Goal: Task Accomplishment & Management: Complete application form

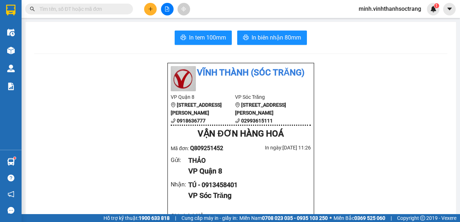
click at [151, 5] on button at bounding box center [150, 9] width 13 height 13
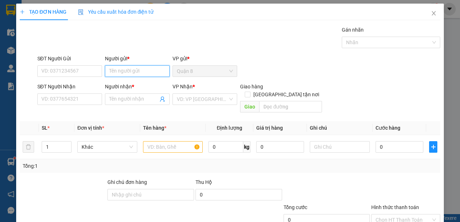
click at [133, 73] on input "Người gửi *" at bounding box center [137, 71] width 65 height 12
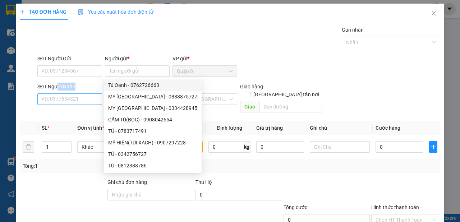
drag, startPoint x: 57, startPoint y: 92, endPoint x: 58, endPoint y: 96, distance: 4.0
click at [58, 96] on div "SĐT Người Nhận VD: 0377654321" at bounding box center [69, 95] width 65 height 25
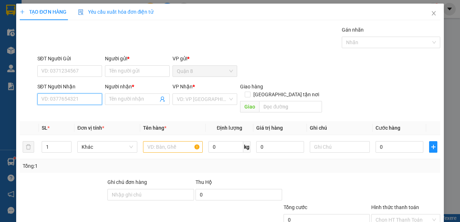
click at [58, 96] on input "SĐT Người Nhận" at bounding box center [69, 99] width 65 height 12
type input "0919682681"
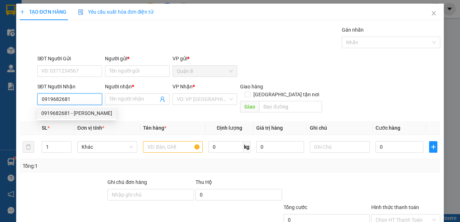
click at [65, 113] on div "0919682681 - [PERSON_NAME]" at bounding box center [76, 113] width 71 height 8
type input "LAN"
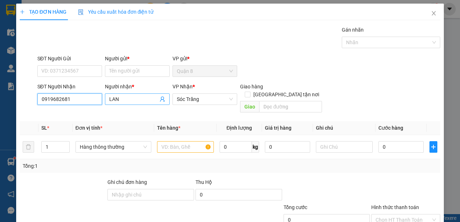
type input "0919682681"
click at [110, 99] on input "LAN" at bounding box center [133, 99] width 49 height 8
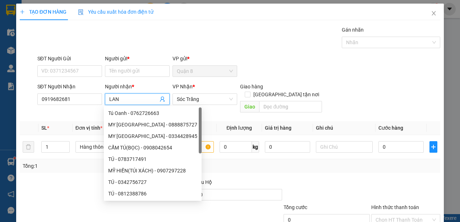
click at [109, 101] on input "LAN" at bounding box center [133, 99] width 49 height 8
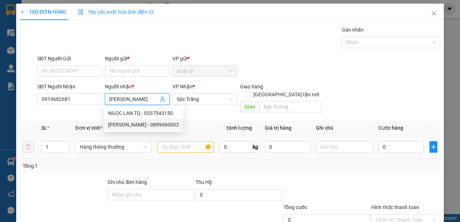
type input "[PERSON_NAME]"
click at [165, 141] on input "text" at bounding box center [185, 147] width 57 height 12
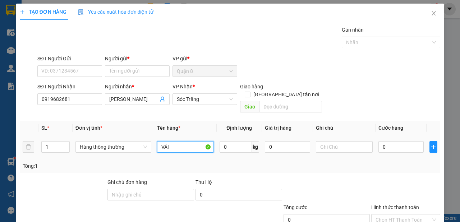
type input "VẢI"
type input "10"
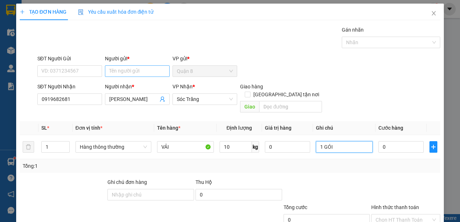
type input "1 GÓI"
click at [146, 73] on input "Người gửi *" at bounding box center [137, 71] width 65 height 12
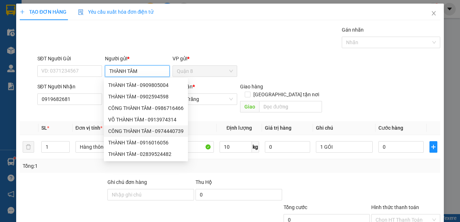
scroll to position [43, 0]
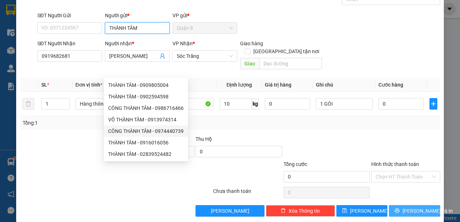
type input "THÀNH TÂM"
click at [412, 205] on button "[PERSON_NAME] và In" at bounding box center [414, 211] width 51 height 12
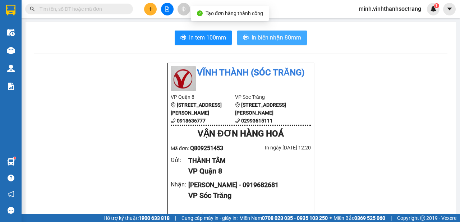
click at [253, 38] on span "In biên nhận 80mm" at bounding box center [277, 37] width 50 height 9
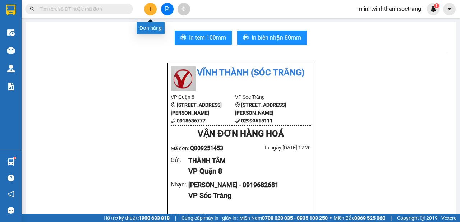
click at [150, 6] on icon "plus" at bounding box center [150, 8] width 5 height 5
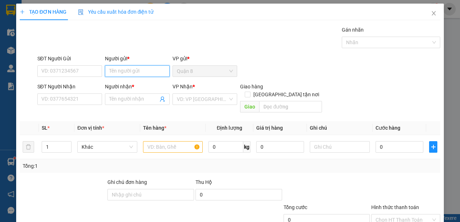
click at [139, 69] on input "Người gửi *" at bounding box center [137, 71] width 65 height 12
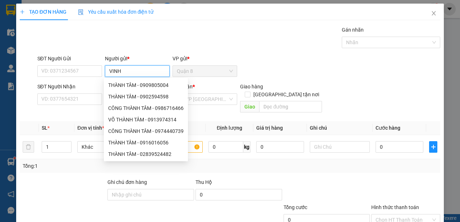
type input "VINH"
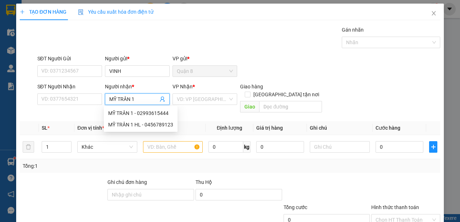
type input "MỸ TRÂN 1"
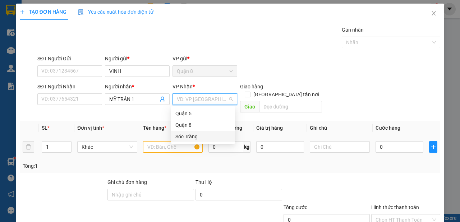
click at [188, 138] on div "Sóc Trăng" at bounding box center [202, 137] width 55 height 8
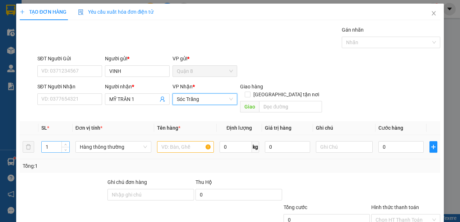
click at [52, 142] on input "1" at bounding box center [56, 147] width 28 height 11
type input "2"
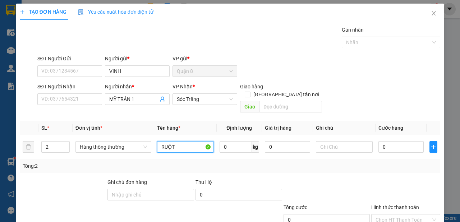
type input "RUỘT"
type input "140"
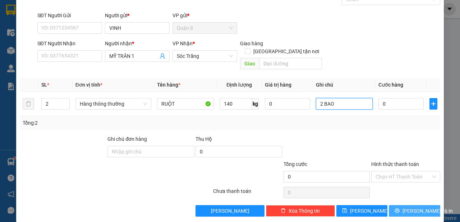
type input "2 BAO"
click at [409, 205] on button "[PERSON_NAME] và In" at bounding box center [414, 211] width 51 height 12
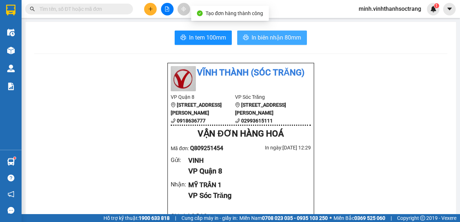
click at [274, 39] on span "In biên nhận 80mm" at bounding box center [277, 37] width 50 height 9
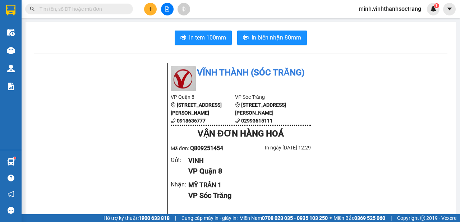
drag, startPoint x: 268, startPoint y: 81, endPoint x: 230, endPoint y: 43, distance: 53.1
click at [260, 86] on div "Vĩnh Thành (Sóc Trăng)" at bounding box center [240, 78] width 149 height 25
click at [150, 9] on icon "plus" at bounding box center [150, 9] width 0 height 4
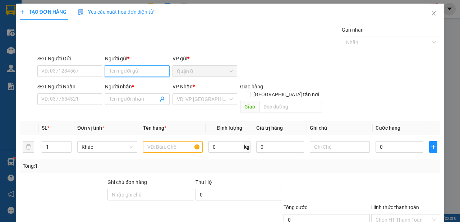
click at [155, 70] on input "Người gửi *" at bounding box center [137, 71] width 65 height 12
type input "[PERSON_NAME]"
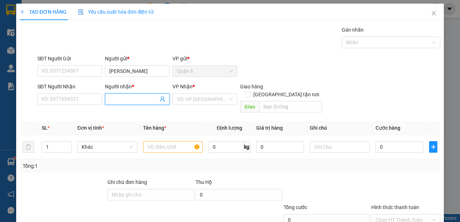
click at [117, 103] on span at bounding box center [137, 99] width 65 height 12
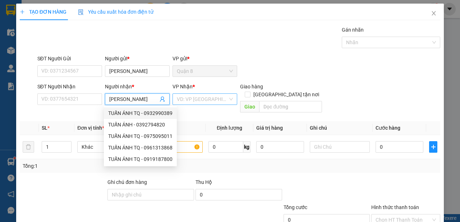
type input "[PERSON_NAME]"
drag, startPoint x: 194, startPoint y: 95, endPoint x: 192, endPoint y: 102, distance: 7.2
click at [194, 96] on input "search" at bounding box center [202, 99] width 51 height 11
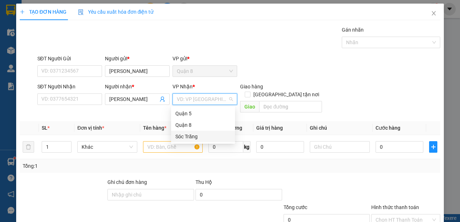
click at [187, 138] on div "Sóc Trăng" at bounding box center [202, 137] width 55 height 8
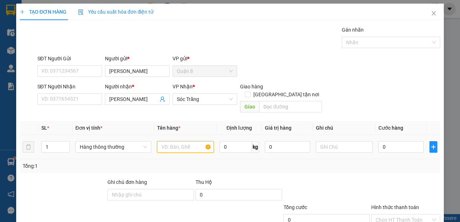
click at [167, 141] on input "text" at bounding box center [185, 147] width 57 height 12
type input "QA"
type input "30"
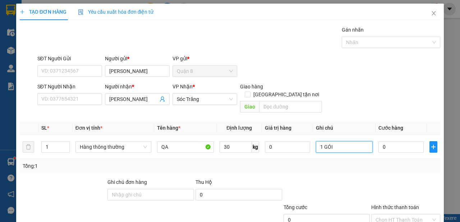
scroll to position [43, 0]
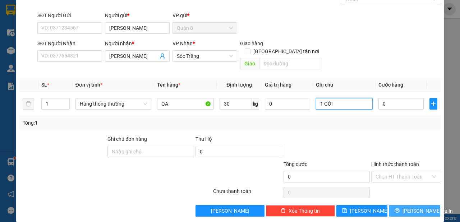
type input "1 GÓI"
click at [406, 207] on span "[PERSON_NAME] và In" at bounding box center [428, 211] width 50 height 8
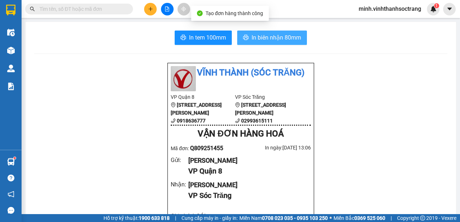
click at [270, 37] on span "In biên nhận 80mm" at bounding box center [277, 37] width 50 height 9
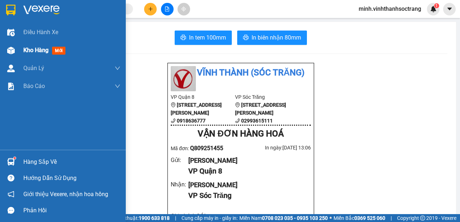
click at [32, 51] on span "Kho hàng" at bounding box center [35, 50] width 25 height 7
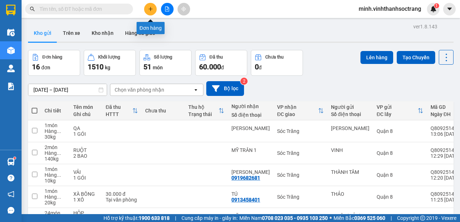
click at [147, 8] on button at bounding box center [150, 9] width 13 height 13
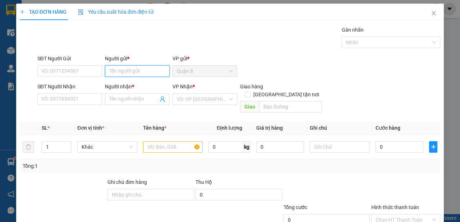
drag, startPoint x: 134, startPoint y: 70, endPoint x: 126, endPoint y: 67, distance: 8.8
click at [134, 70] on input "Người gửi *" at bounding box center [137, 71] width 65 height 12
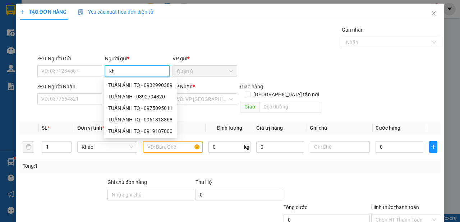
type input "k"
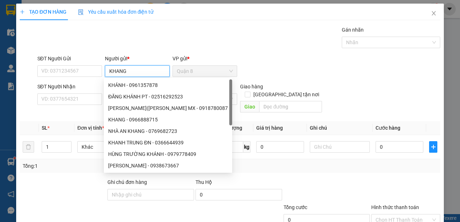
type input "KHANG"
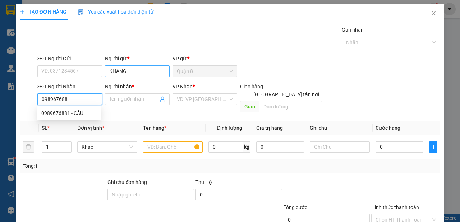
type input "0989676881"
drag, startPoint x: 59, startPoint y: 114, endPoint x: 127, endPoint y: 115, distance: 68.0
click at [60, 114] on div "0989676881 - CẦU" at bounding box center [68, 113] width 55 height 8
type input "CẦU"
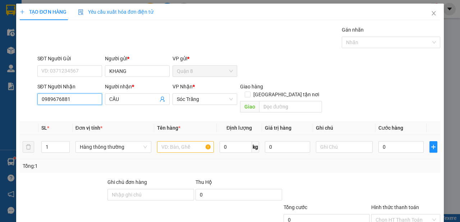
type input "0989676881"
click at [171, 141] on input "text" at bounding box center [185, 147] width 57 height 12
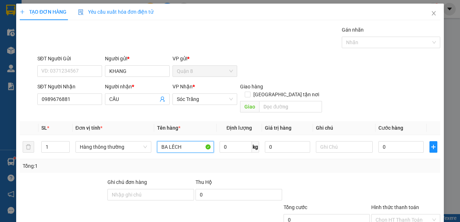
type input "BA LÊCH"
type input "60"
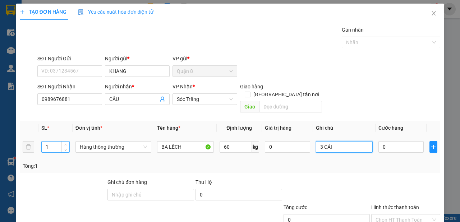
type input "3 CÁI"
click at [49, 142] on input "1" at bounding box center [56, 147] width 28 height 11
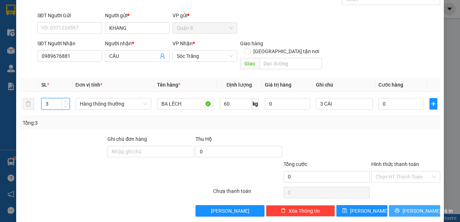
type input "3"
click at [407, 207] on span "[PERSON_NAME] và In" at bounding box center [428, 211] width 50 height 8
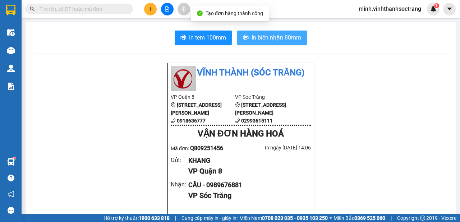
click at [247, 36] on button "In biên nhận 80mm" at bounding box center [272, 38] width 70 height 14
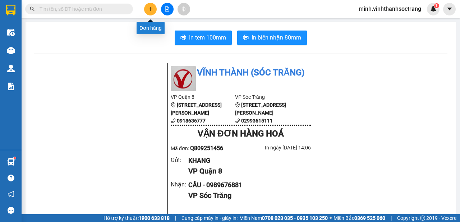
click at [154, 8] on button at bounding box center [150, 9] width 13 height 13
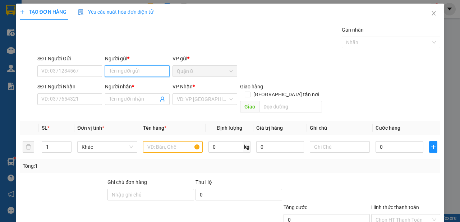
click at [143, 68] on input "Người gửi *" at bounding box center [137, 71] width 65 height 12
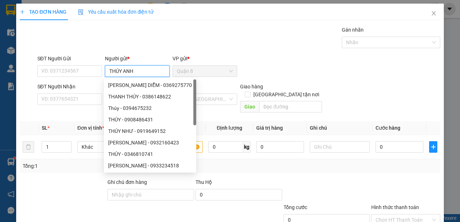
type input "THÚY ANH"
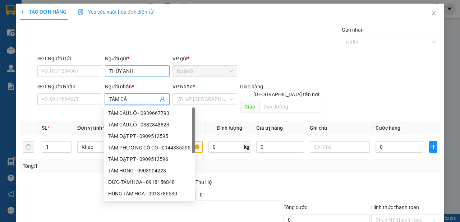
type input "TÁM CẦU"
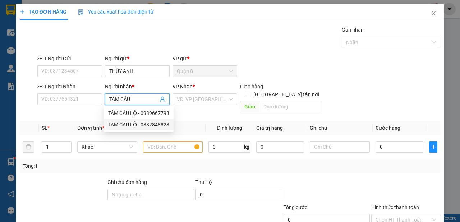
click at [155, 124] on div "TÁM CẦU LỘ - 0382848823" at bounding box center [138, 125] width 61 height 8
type input "0382848823"
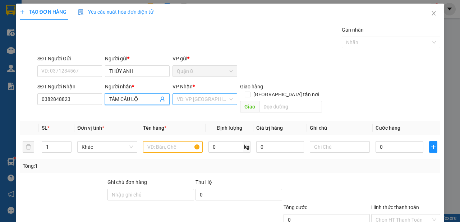
type input "TÁM CẦU LỘ"
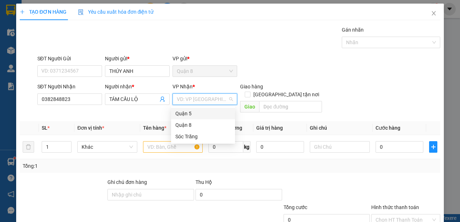
click at [202, 99] on input "search" at bounding box center [202, 99] width 51 height 11
click at [189, 137] on div "Sóc Trăng" at bounding box center [202, 137] width 55 height 8
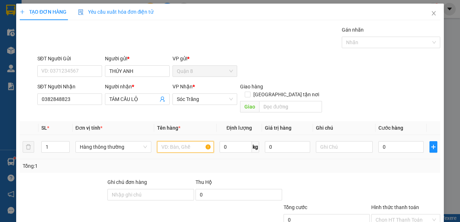
click at [177, 141] on input "text" at bounding box center [185, 147] width 57 height 12
type input "QA"
type input "40"
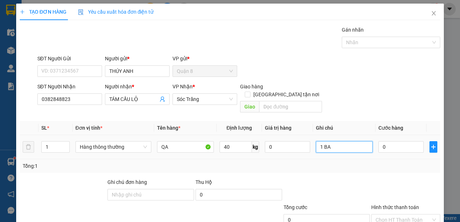
type input "1 BAO"
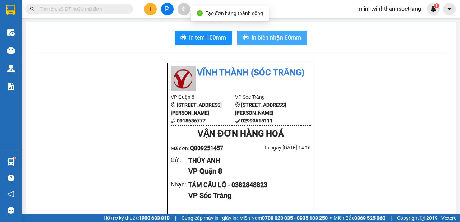
click at [261, 37] on span "In biên nhận 80mm" at bounding box center [277, 37] width 50 height 9
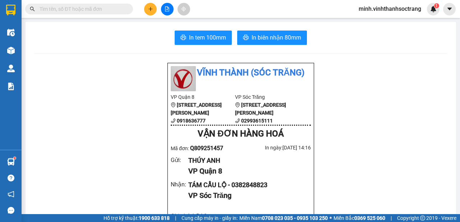
click at [262, 124] on b "02993615111" at bounding box center [257, 121] width 32 height 6
click at [261, 124] on b "02993615111" at bounding box center [257, 121] width 32 height 6
click at [152, 10] on icon "plus" at bounding box center [150, 8] width 5 height 5
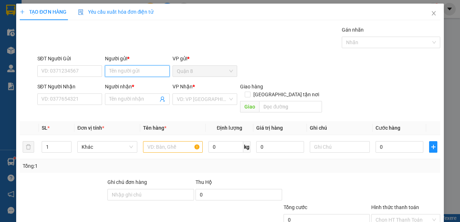
click at [132, 70] on input "Người gửi *" at bounding box center [137, 71] width 65 height 12
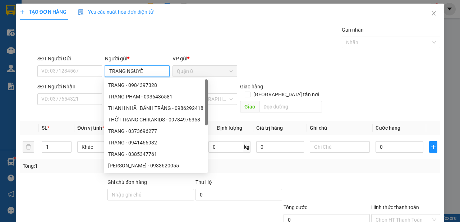
type input "[PERSON_NAME]"
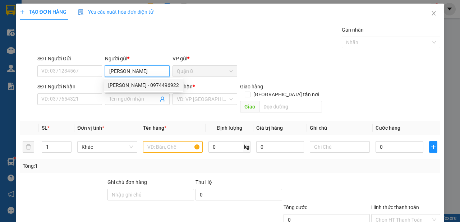
click at [152, 83] on div "[PERSON_NAME] - 0974496922" at bounding box center [143, 85] width 71 height 8
type input "0974496922"
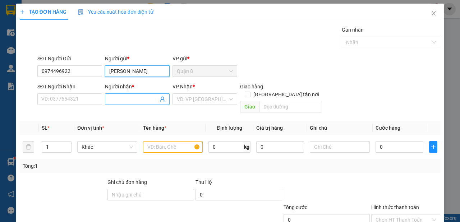
type input "[PERSON_NAME]"
click at [161, 99] on icon "user-add" at bounding box center [163, 99] width 6 height 6
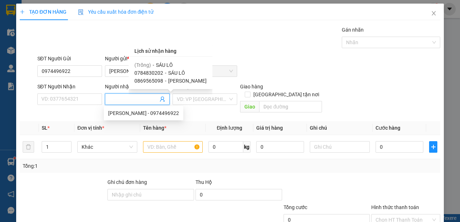
click at [161, 63] on span "SÁU LÔ" at bounding box center [164, 65] width 17 height 6
type input "SÁU LÔ"
type input "16"
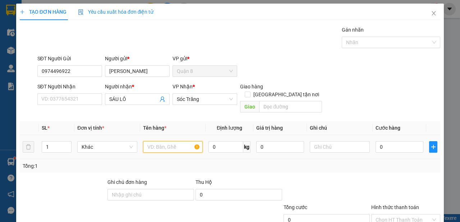
click at [154, 141] on input "text" at bounding box center [173, 147] width 60 height 12
type input "QA"
type input "40"
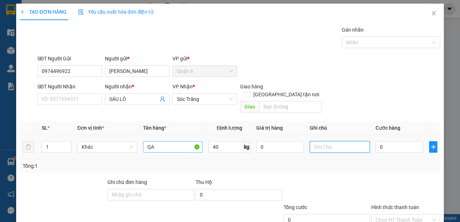
type input "1"
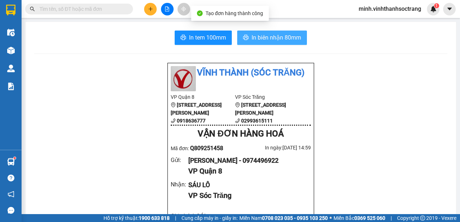
click at [280, 32] on button "In biên nhận 80mm" at bounding box center [272, 38] width 70 height 14
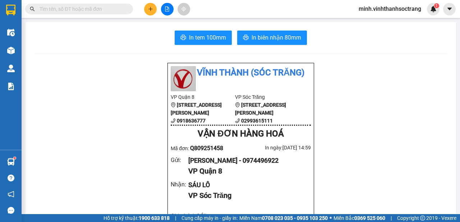
drag, startPoint x: 149, startPoint y: 12, endPoint x: 150, endPoint y: 16, distance: 4.8
click at [150, 15] on div "Kết quả tìm kiếm ( 10000 ) Bộ lọc Mã ĐH Trạng thái Món hàng Thu hộ Tổng cước Ch…" at bounding box center [230, 9] width 460 height 18
click at [151, 11] on icon "plus" at bounding box center [150, 8] width 5 height 5
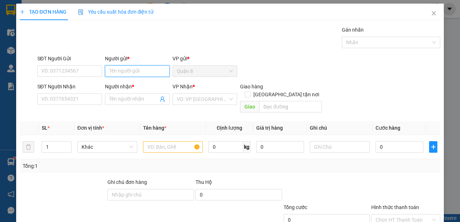
click at [138, 72] on input "Người gửi *" at bounding box center [137, 71] width 65 height 12
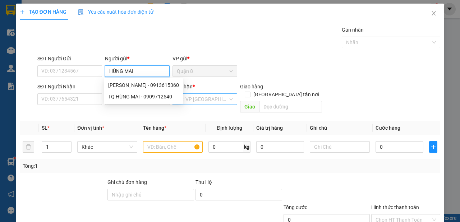
type input "HÙNG MAI"
drag, startPoint x: 207, startPoint y: 99, endPoint x: 206, endPoint y: 111, distance: 11.6
click at [207, 101] on input "search" at bounding box center [202, 99] width 51 height 11
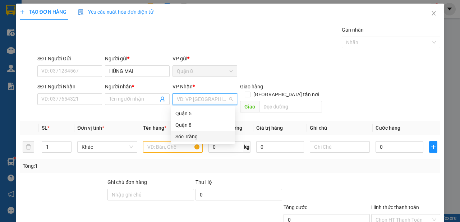
drag, startPoint x: 195, startPoint y: 137, endPoint x: 201, endPoint y: 156, distance: 19.7
click at [196, 141] on div "Sóc Trăng" at bounding box center [203, 137] width 64 height 12
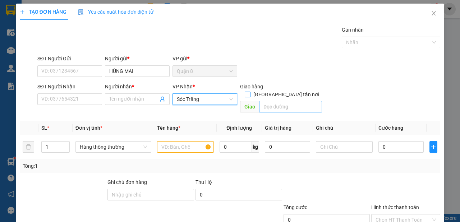
drag, startPoint x: 282, startPoint y: 88, endPoint x: 283, endPoint y: 104, distance: 15.1
click at [283, 91] on label "[GEOGRAPHIC_DATA] tận nơi" at bounding box center [283, 95] width 77 height 8
click at [250, 92] on input "[GEOGRAPHIC_DATA] tận nơi" at bounding box center [247, 94] width 5 height 5
checkbox input "true"
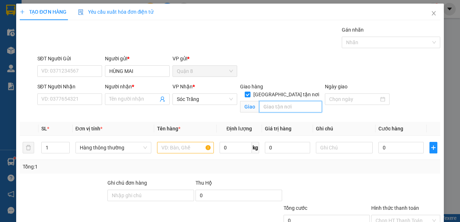
click at [285, 101] on input "text" at bounding box center [290, 107] width 63 height 12
click at [92, 147] on span "Hàng thông thường" at bounding box center [113, 147] width 67 height 11
type input "14"
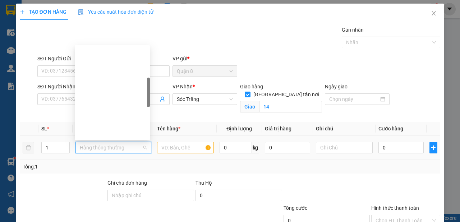
type input "B"
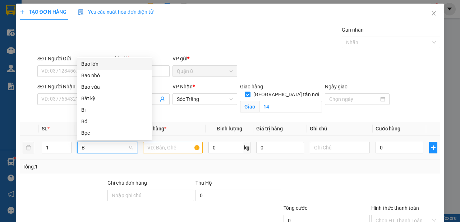
drag, startPoint x: 97, startPoint y: 65, endPoint x: 95, endPoint y: 90, distance: 24.8
click at [97, 67] on div "Bao lớn" at bounding box center [114, 64] width 67 height 8
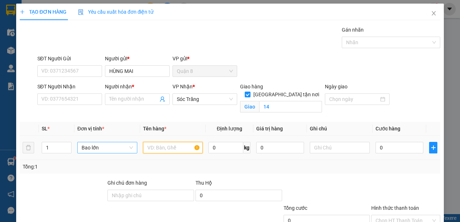
click at [158, 147] on input "text" at bounding box center [173, 148] width 60 height 12
type input "KHÔ"
click at [223, 148] on input "0" at bounding box center [226, 148] width 35 height 12
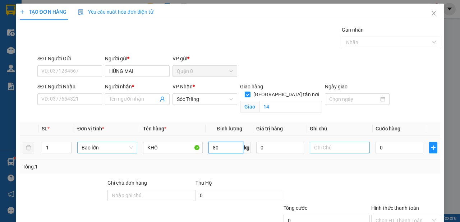
type input "80"
click at [326, 149] on input "text" at bounding box center [340, 148] width 60 height 12
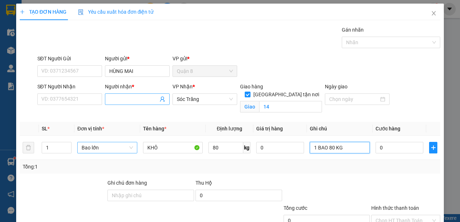
type input "1 BAO 80 KG"
click at [121, 102] on input "Người nhận *" at bounding box center [133, 99] width 49 height 8
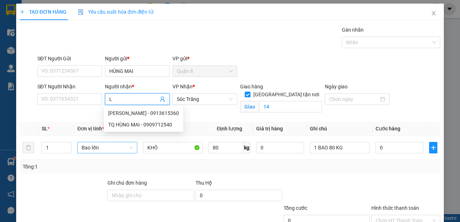
type input "LỆ"
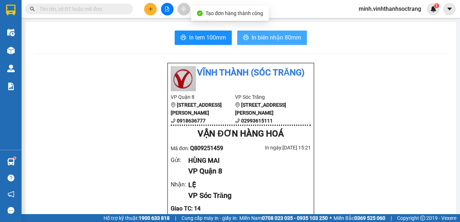
click at [258, 40] on span "In biên nhận 80mm" at bounding box center [277, 37] width 50 height 9
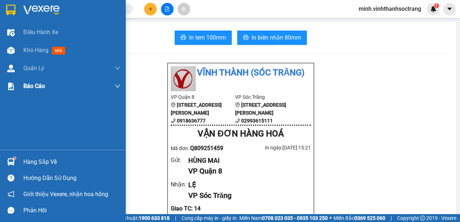
drag, startPoint x: 40, startPoint y: 52, endPoint x: 72, endPoint y: 88, distance: 48.2
click at [39, 52] on span "Kho hàng" at bounding box center [35, 50] width 25 height 7
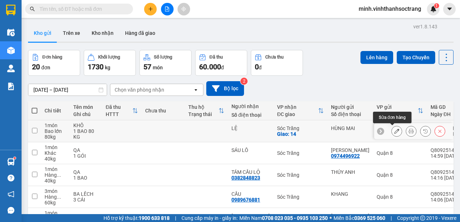
click at [392, 134] on button at bounding box center [397, 131] width 10 height 13
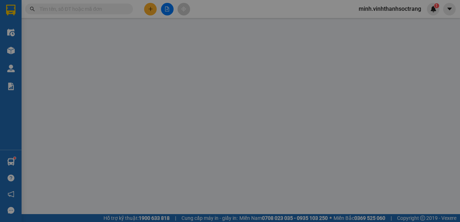
type input "HÙNG MAI"
type input "LỆ"
checkbox input "true"
type input "14"
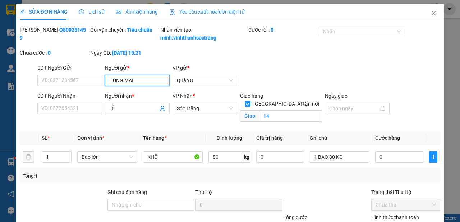
click at [148, 86] on input "HÙNG MAI" at bounding box center [137, 81] width 65 height 12
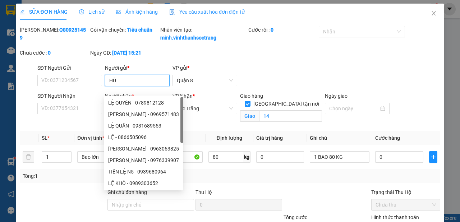
type input "H"
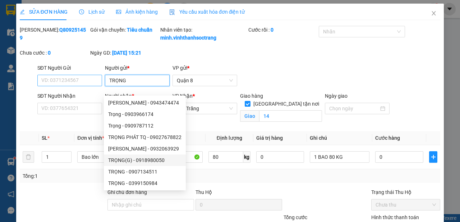
type input "TRỌNG"
click at [75, 86] on input "SĐT Người Gửi" at bounding box center [69, 81] width 65 height 12
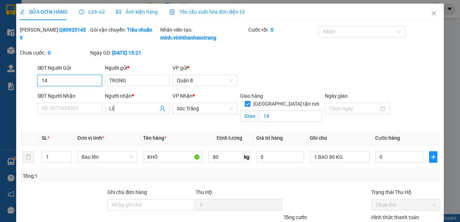
type input "1"
type input "09039"
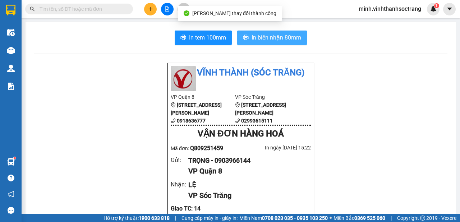
click at [256, 34] on span "In biên nhận 80mm" at bounding box center [277, 37] width 50 height 9
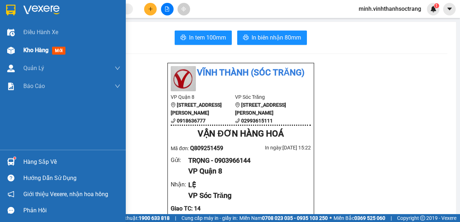
click at [37, 50] on span "Kho hàng" at bounding box center [35, 50] width 25 height 7
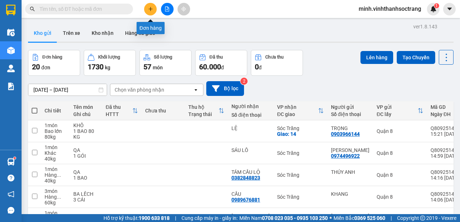
click at [151, 9] on icon "plus" at bounding box center [150, 8] width 5 height 5
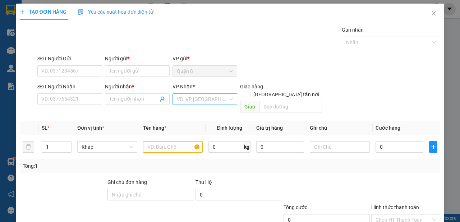
click at [214, 99] on input "search" at bounding box center [202, 99] width 51 height 11
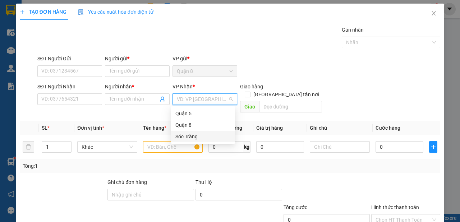
click at [188, 136] on div "Sóc Trăng" at bounding box center [202, 137] width 55 height 8
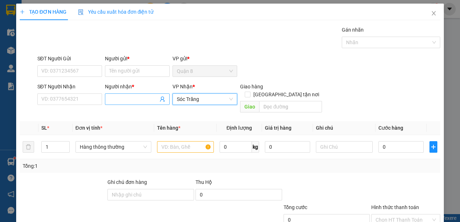
click at [133, 98] on input "Người nhận *" at bounding box center [133, 99] width 49 height 8
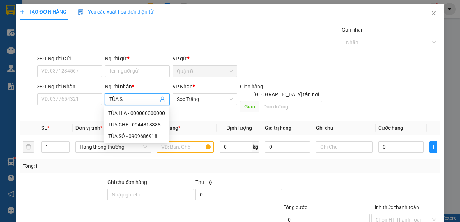
type input "TÙA SÓ"
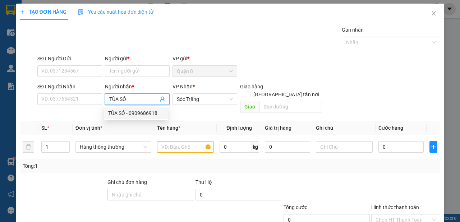
click at [134, 114] on div "TÙA SÓ - 0909686918" at bounding box center [135, 113] width 55 height 8
type input "0909686918"
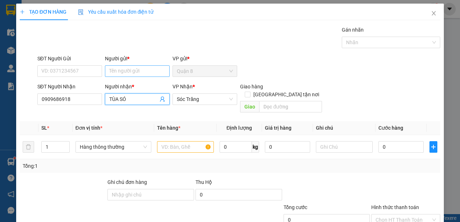
type input "TÙA SÓ"
click at [127, 74] on input "Người gửi *" at bounding box center [137, 71] width 65 height 12
type input "D"
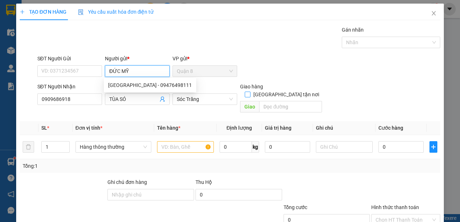
type input "ĐỨC MỸ"
drag, startPoint x: 289, startPoint y: 86, endPoint x: 289, endPoint y: 103, distance: 16.9
click at [289, 91] on span "[GEOGRAPHIC_DATA] tận nơi" at bounding box center [287, 95] width 72 height 8
click at [250, 92] on input "[GEOGRAPHIC_DATA] tận nơi" at bounding box center [247, 94] width 5 height 5
checkbox input "true"
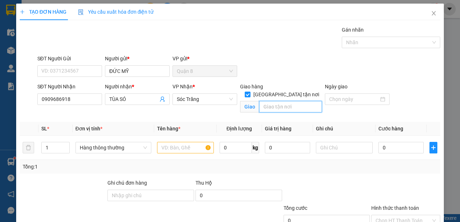
click at [290, 102] on input "text" at bounding box center [290, 107] width 63 height 12
type input "14"
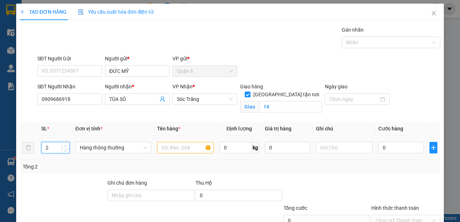
click at [64, 144] on span "up" at bounding box center [66, 146] width 4 height 4
click at [65, 145] on icon "up" at bounding box center [65, 146] width 3 height 3
type input "6"
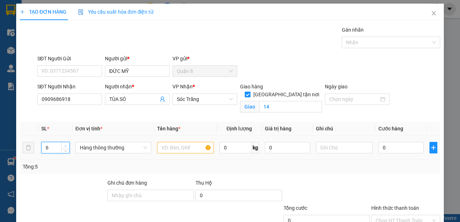
click at [65, 145] on icon "up" at bounding box center [65, 146] width 3 height 3
click at [56, 150] on input "6" at bounding box center [56, 147] width 28 height 11
click at [104, 147] on span "Hàng thông thường" at bounding box center [113, 147] width 67 height 11
type input "20"
type input "B"
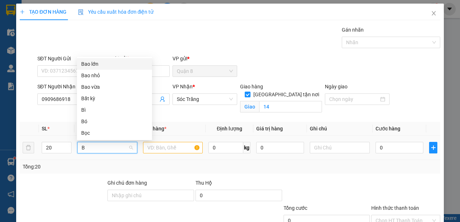
click at [101, 61] on div "Bao lớn" at bounding box center [114, 64] width 67 height 8
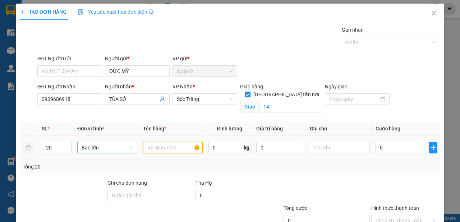
click at [164, 147] on input "text" at bounding box center [173, 148] width 60 height 12
click at [163, 148] on input "text" at bounding box center [173, 148] width 60 height 12
type input "NIẾP"
click at [221, 151] on input "0" at bounding box center [226, 148] width 35 height 12
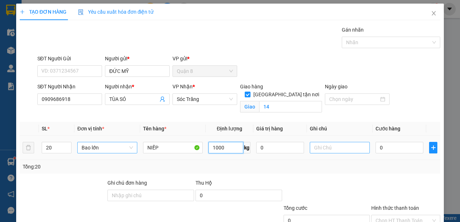
type input "1000"
click at [350, 148] on input "text" at bounding box center [340, 148] width 60 height 12
type input "20 BAO 100"
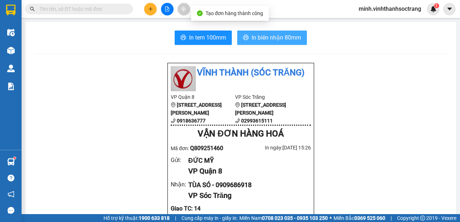
click at [257, 38] on span "In biên nhận 80mm" at bounding box center [277, 37] width 50 height 9
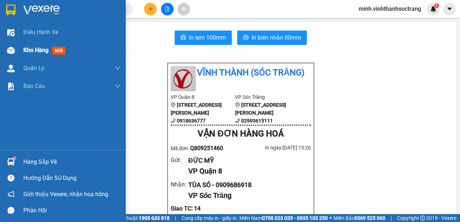
click at [35, 52] on span "Kho hàng" at bounding box center [35, 50] width 25 height 7
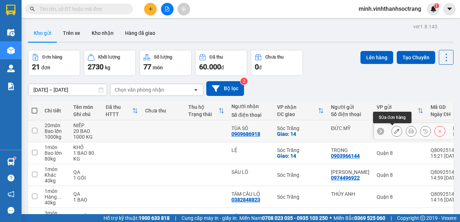
click at [392, 128] on button at bounding box center [397, 131] width 10 height 13
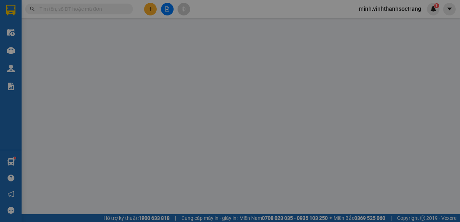
type input "ĐỨC MỸ"
type input "0909686918"
type input "TÙA SÓ"
checkbox input "true"
type input "14"
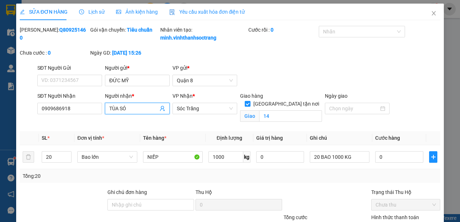
click at [118, 113] on input "TÙA SÓ" at bounding box center [133, 109] width 49 height 8
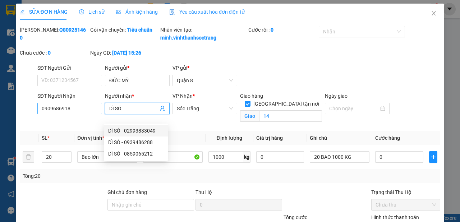
type input "DÌ SÓ"
click at [85, 114] on input "0909686918" at bounding box center [69, 109] width 65 height 12
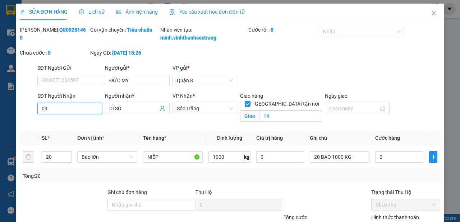
type input "0"
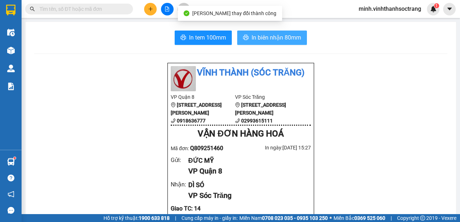
click at [300, 36] on button "In biên nhận 80mm" at bounding box center [272, 38] width 70 height 14
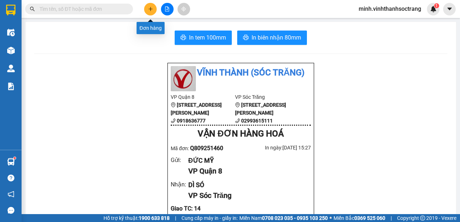
click at [152, 10] on icon "plus" at bounding box center [150, 8] width 5 height 5
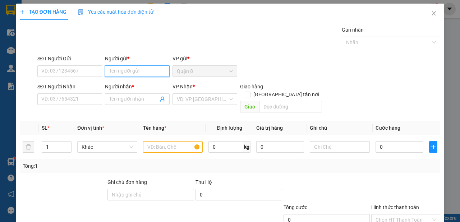
click at [131, 70] on input "Người gửi *" at bounding box center [137, 71] width 65 height 12
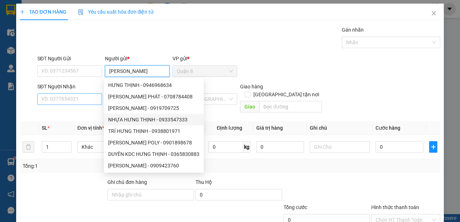
type input "[PERSON_NAME]"
click at [81, 101] on input "SĐT Người Nhận" at bounding box center [69, 99] width 65 height 12
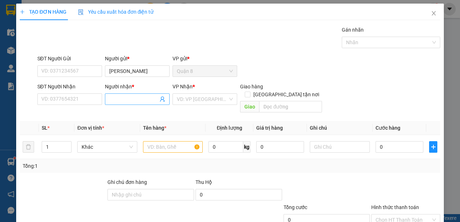
click at [122, 100] on input "Người nhận *" at bounding box center [133, 99] width 49 height 8
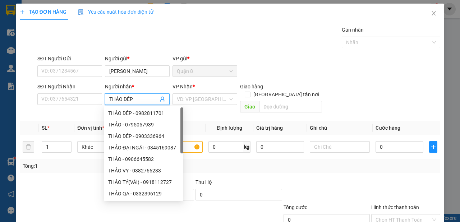
type input "THẢO DÉP"
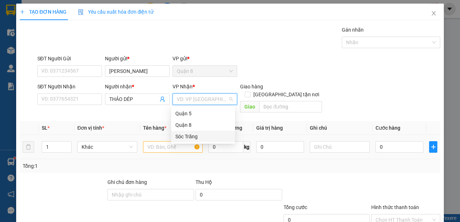
click at [188, 139] on div "Sóc Trăng" at bounding box center [202, 137] width 55 height 8
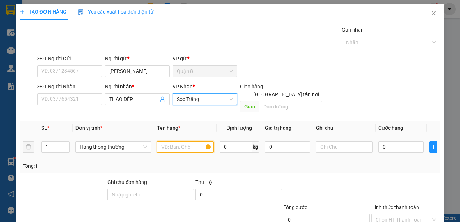
click at [167, 141] on input "text" at bounding box center [185, 147] width 57 height 12
type input "S"
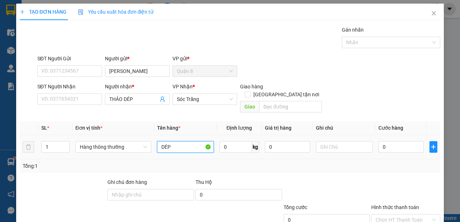
type input "DÉP"
type input "80"
type input "2 BAO"
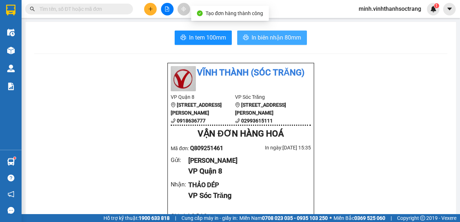
click at [261, 36] on span "In biên nhận 80mm" at bounding box center [277, 37] width 50 height 9
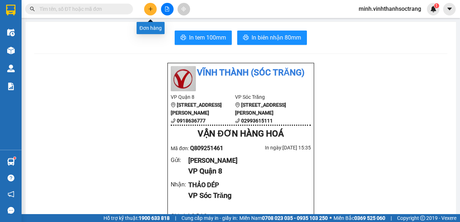
click at [145, 11] on button at bounding box center [150, 9] width 13 height 13
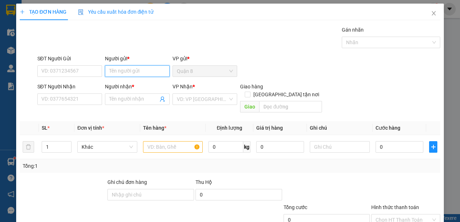
click at [142, 70] on input "Người gửi *" at bounding box center [137, 71] width 65 height 12
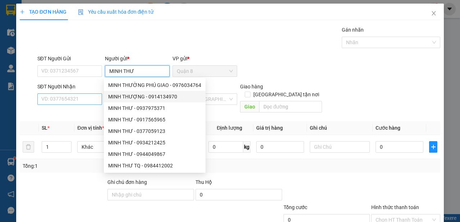
type input "MINH THƯ"
click at [94, 99] on input "SĐT Người Nhận" at bounding box center [69, 99] width 65 height 12
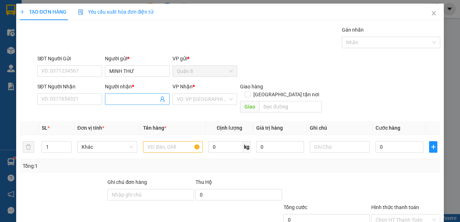
click at [121, 99] on input "Người nhận *" at bounding box center [133, 99] width 49 height 8
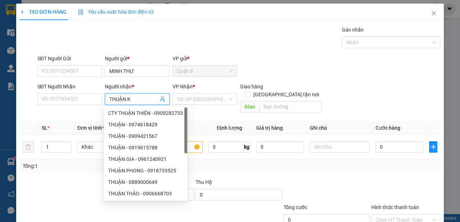
type input "THUẬN KS"
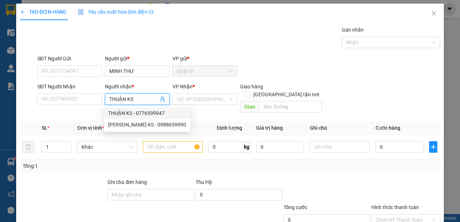
click at [145, 113] on div "THUẬN KS - 0776599947" at bounding box center [147, 113] width 78 height 8
type input "0776599947"
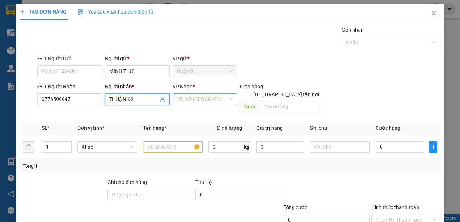
type input "THUẬN KS"
drag, startPoint x: 193, startPoint y: 101, endPoint x: 184, endPoint y: 116, distance: 17.4
click at [192, 102] on input "search" at bounding box center [202, 99] width 51 height 11
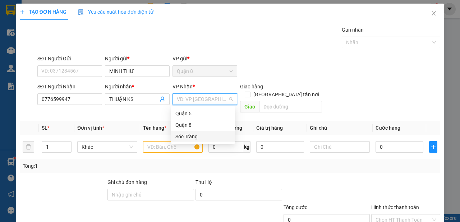
click at [183, 137] on div "Sóc Trăng" at bounding box center [202, 137] width 55 height 8
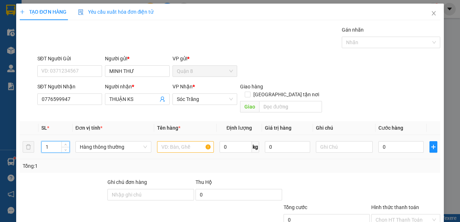
click at [52, 143] on input "1" at bounding box center [56, 147] width 28 height 11
type input "2"
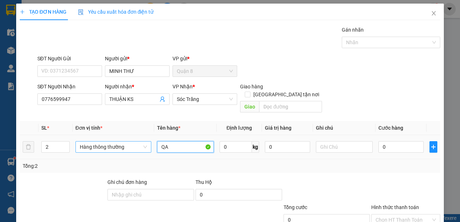
type input "QA"
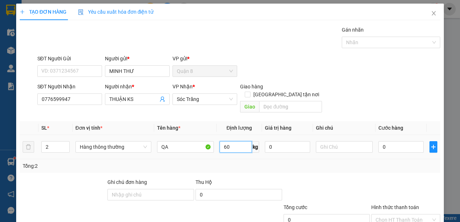
type input "60"
type input "1 BAO 1 GÓI"
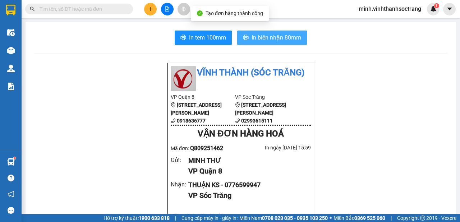
click at [284, 37] on span "In biên nhận 80mm" at bounding box center [277, 37] width 50 height 9
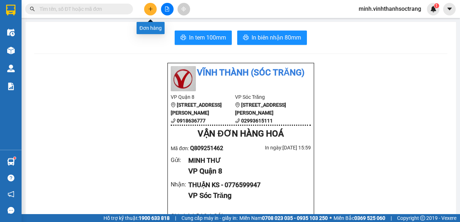
click at [151, 7] on icon "plus" at bounding box center [150, 8] width 5 height 5
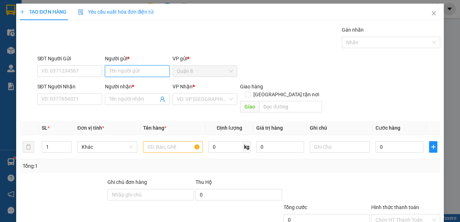
drag, startPoint x: 149, startPoint y: 68, endPoint x: 134, endPoint y: 75, distance: 16.7
click at [148, 68] on input "Người gửi *" at bounding box center [137, 71] width 65 height 12
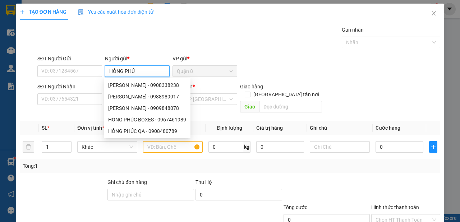
type input "[PERSON_NAME]"
click at [138, 128] on div "HỒNG PHÚC QA - 0908480789" at bounding box center [147, 131] width 78 height 8
type input "0908480789"
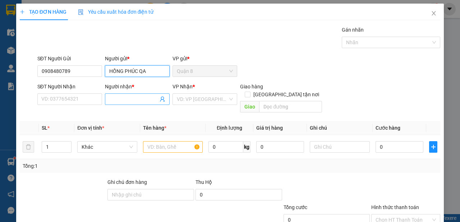
type input "HỒNG PHÚC QA"
click at [160, 99] on icon "user-add" at bounding box center [163, 99] width 6 height 6
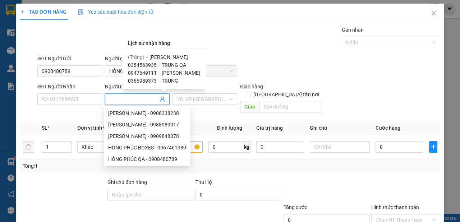
click at [168, 66] on span "TRUNG QA" at bounding box center [174, 65] width 24 height 6
type input "0384563935"
type input "TRUNG QA"
type input "18"
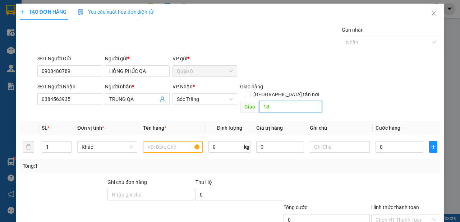
click at [266, 101] on input "18" at bounding box center [290, 107] width 63 height 12
click at [174, 143] on input "text" at bounding box center [173, 147] width 60 height 12
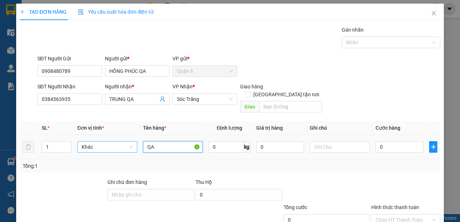
type input "QA"
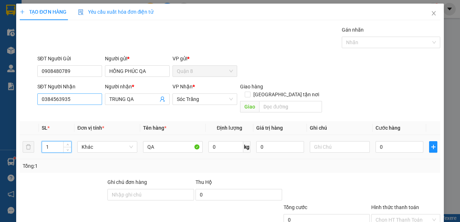
drag, startPoint x: 52, startPoint y: 141, endPoint x: 47, endPoint y: 102, distance: 39.2
click at [52, 142] on input "1" at bounding box center [56, 147] width 29 height 11
type input "2"
type input "180"
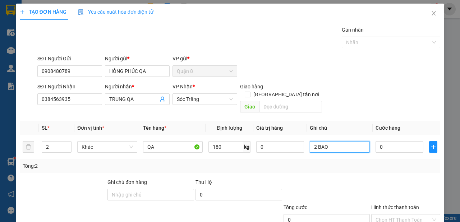
type input "2 BAO"
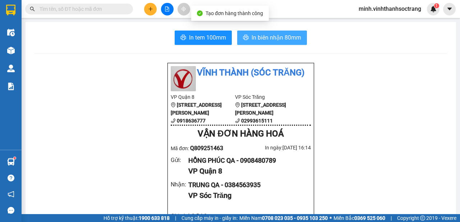
click at [266, 35] on span "In biên nhận 80mm" at bounding box center [277, 37] width 50 height 9
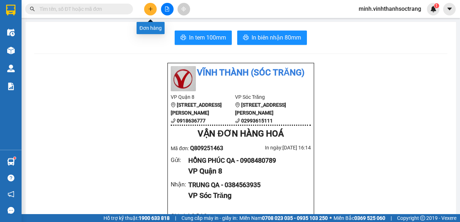
click at [150, 11] on icon "plus" at bounding box center [150, 8] width 5 height 5
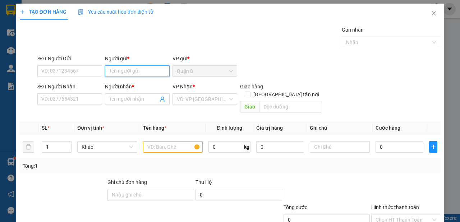
click at [143, 69] on input "Người gửi *" at bounding box center [137, 71] width 65 height 12
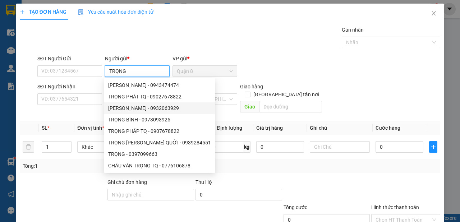
type input "TRỌNG K"
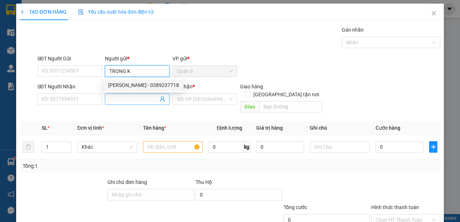
drag, startPoint x: 132, startPoint y: 86, endPoint x: 147, endPoint y: 98, distance: 19.1
click at [133, 87] on div "[PERSON_NAME] - 0389237718" at bounding box center [143, 85] width 71 height 8
type input "0389237718"
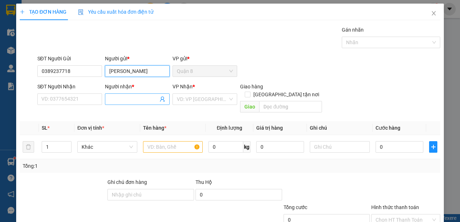
type input "[PERSON_NAME]"
click at [161, 98] on icon "user-add" at bounding box center [163, 99] width 6 height 6
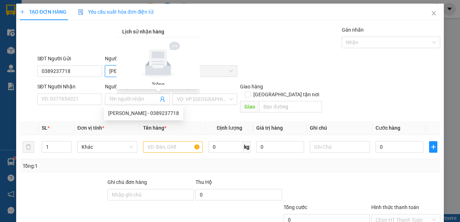
click at [115, 72] on input "[PERSON_NAME]" at bounding box center [137, 71] width 65 height 12
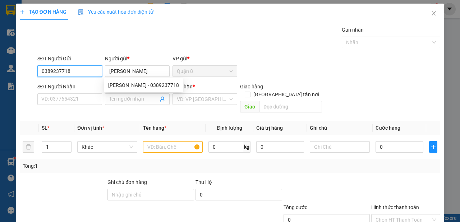
click at [78, 73] on input "0389237718" at bounding box center [69, 71] width 65 height 12
type input "0"
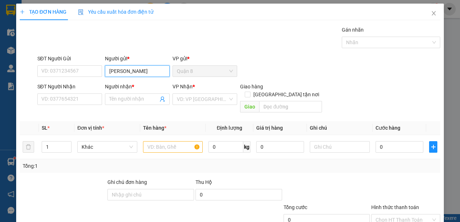
click at [151, 73] on input "[PERSON_NAME]" at bounding box center [137, 71] width 65 height 12
type input "TRỌNG KHÔ"
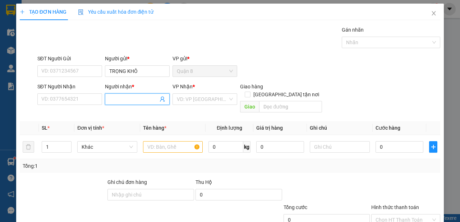
click at [139, 104] on span at bounding box center [137, 99] width 65 height 12
type input "HÙNG MAI TQ"
click at [192, 102] on input "search" at bounding box center [202, 99] width 51 height 11
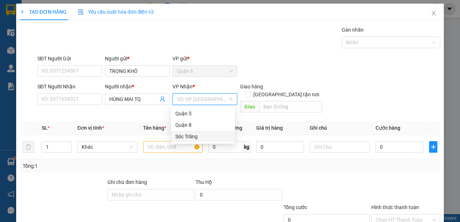
click at [192, 132] on div "Sóc Trăng" at bounding box center [203, 137] width 64 height 12
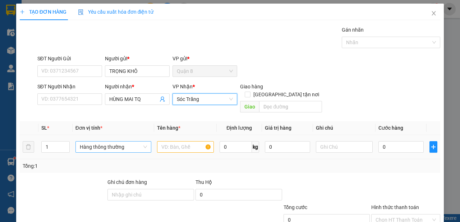
click at [132, 142] on span "Hàng thông thường" at bounding box center [113, 147] width 67 height 11
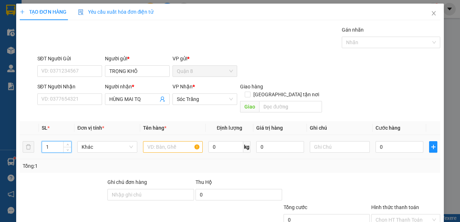
drag, startPoint x: 47, startPoint y: 134, endPoint x: 57, endPoint y: 138, distance: 10.5
click at [55, 142] on input "1" at bounding box center [56, 147] width 29 height 11
type input "2"
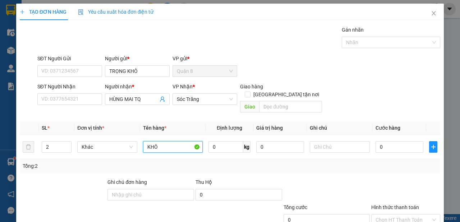
type input "KHÔ"
type input "160"
type input "2 BAO"
type input "1"
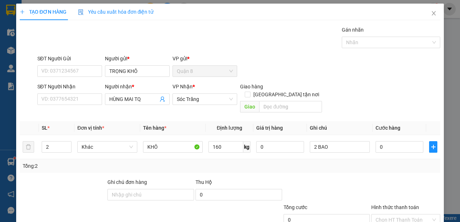
type input "0"
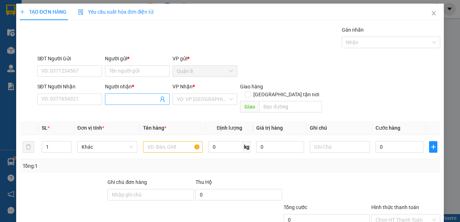
click at [139, 95] on input "Người nhận *" at bounding box center [133, 99] width 49 height 8
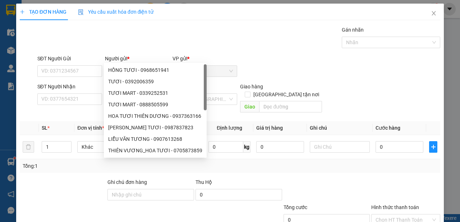
type input "TƯƠI"
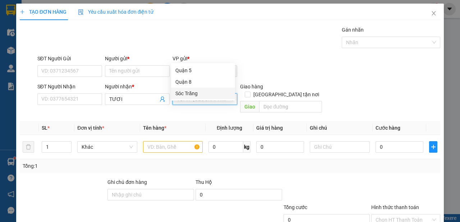
click at [191, 93] on div "Sóc Trăng" at bounding box center [202, 94] width 55 height 8
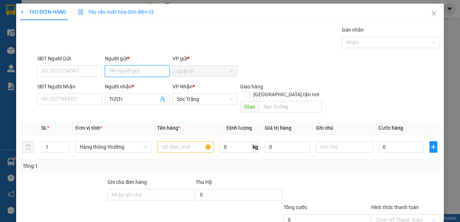
click at [124, 65] on input "Người gửi *" at bounding box center [137, 71] width 65 height 12
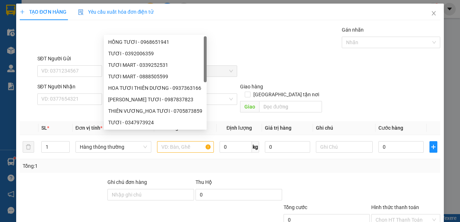
type input "NGỌC"
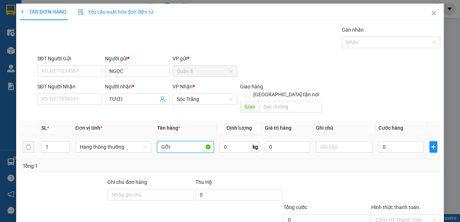
type input "GỐI"
type input "30"
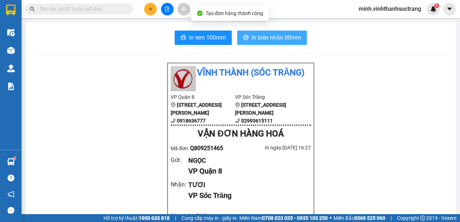
click at [277, 42] on span "In biên nhận 80mm" at bounding box center [277, 37] width 50 height 9
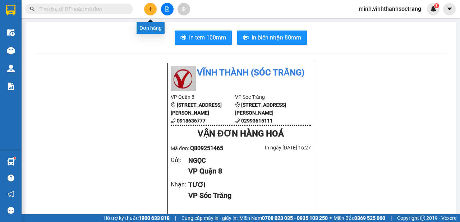
click at [152, 9] on icon "plus" at bounding box center [150, 8] width 5 height 5
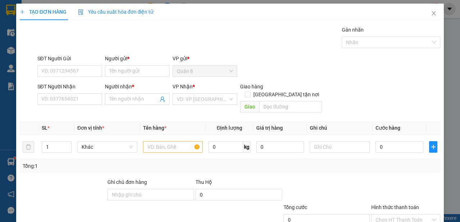
click at [137, 65] on div "Người gửi *" at bounding box center [137, 60] width 65 height 11
click at [137, 68] on input "Người gửi *" at bounding box center [137, 71] width 65 height 12
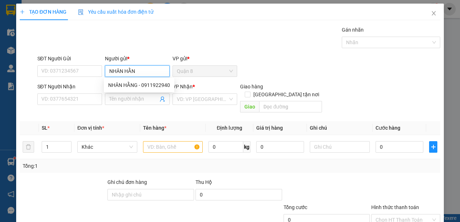
type input "NHÂN HẰNG"
click at [159, 85] on div "NHÂN HẰNG - 0911922940" at bounding box center [139, 85] width 62 height 8
type input "0911922940"
type input "NHÂN HẰNG"
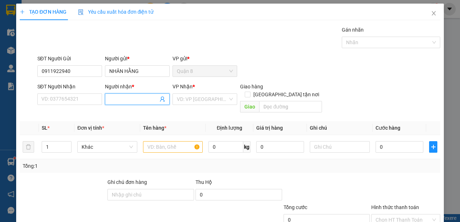
click at [161, 99] on icon "user-add" at bounding box center [163, 99] width 6 height 6
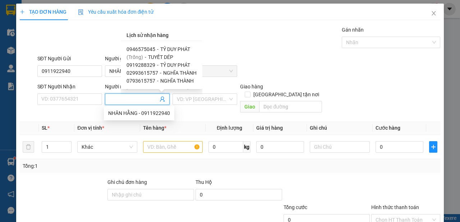
click at [169, 63] on span "TỶ DUY PHÁT" at bounding box center [175, 65] width 30 height 6
type input "0919288329"
type input "TỶ DUY PHÁT"
type input "10"
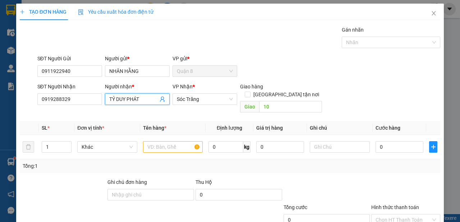
click at [163, 99] on icon "user-add" at bounding box center [163, 99] width 6 height 6
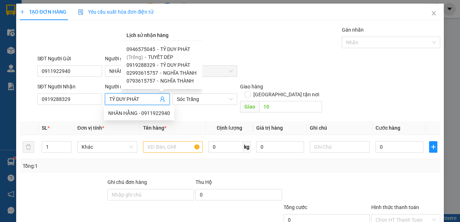
click at [171, 47] on span "TỶ DUY PHÁT" at bounding box center [175, 49] width 30 height 6
type input "0946575045"
type input "01"
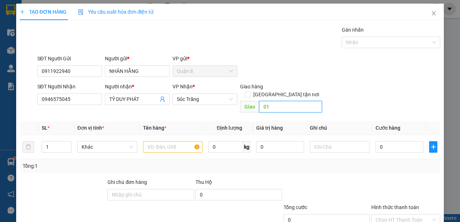
click at [274, 102] on input "01" at bounding box center [290, 107] width 63 height 12
click at [60, 142] on input "1" at bounding box center [56, 147] width 29 height 11
type input "2"
type input "A"
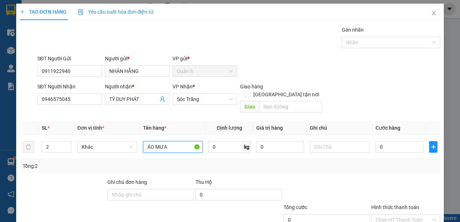
type input "ÁO MƯA"
type input "140"
type input "2"
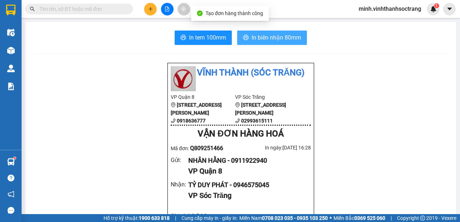
click at [285, 37] on span "In biên nhận 80mm" at bounding box center [277, 37] width 50 height 9
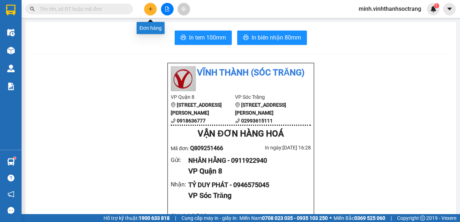
click at [152, 10] on icon "plus" at bounding box center [150, 8] width 5 height 5
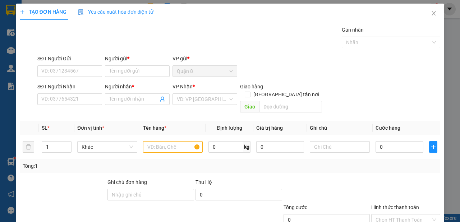
click at [141, 77] on div "Người gửi * Tên người gửi" at bounding box center [137, 67] width 65 height 25
click at [141, 72] on input "Người gửi *" at bounding box center [137, 71] width 65 height 12
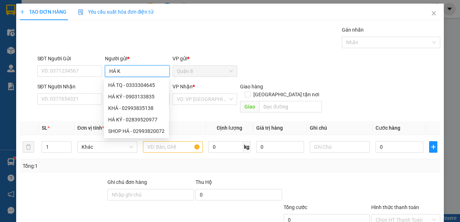
type input "HÁ KÝ"
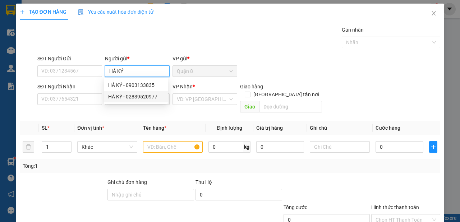
click at [146, 95] on div "HÁ KÝ - 02839520977" at bounding box center [135, 97] width 55 height 8
type input "02839520977"
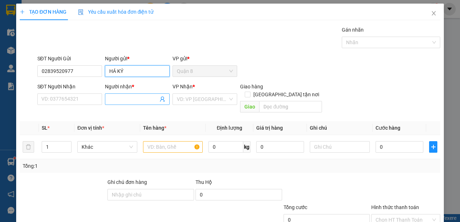
type input "HÁ KÝ"
click at [161, 100] on icon "user-add" at bounding box center [163, 99] width 6 height 6
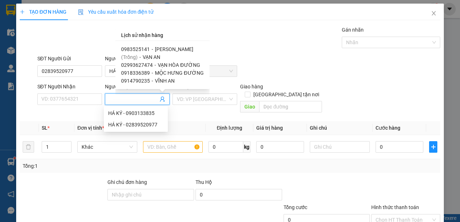
click at [168, 49] on span "[PERSON_NAME]" at bounding box center [174, 49] width 38 height 6
type input "0983525141"
type input "[PERSON_NAME]"
type input "09"
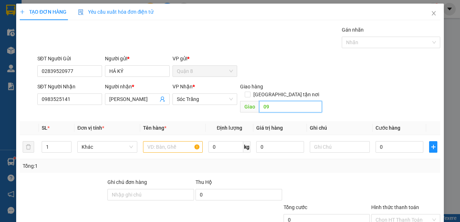
click at [280, 101] on input "09" at bounding box center [290, 107] width 63 height 12
drag, startPoint x: 165, startPoint y: 132, endPoint x: 164, endPoint y: 139, distance: 7.2
click at [164, 140] on div at bounding box center [173, 147] width 60 height 14
click at [164, 141] on input "text" at bounding box center [173, 147] width 60 height 12
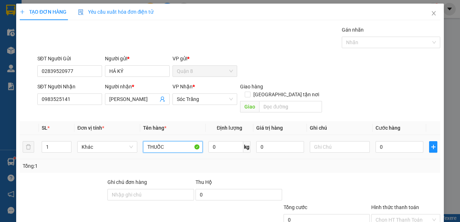
type input "THUỐC"
type input "60"
type input "1 BAO"
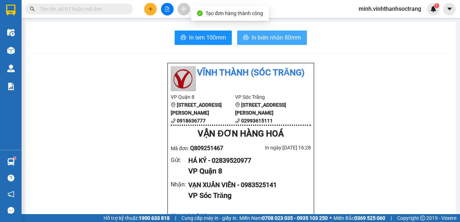
click at [269, 36] on span "In biên nhận 80mm" at bounding box center [277, 37] width 50 height 9
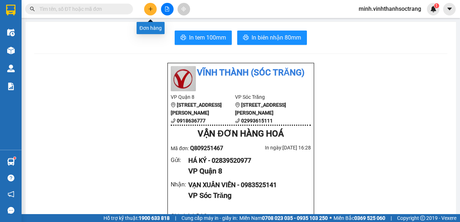
click at [148, 12] on button at bounding box center [150, 9] width 13 height 13
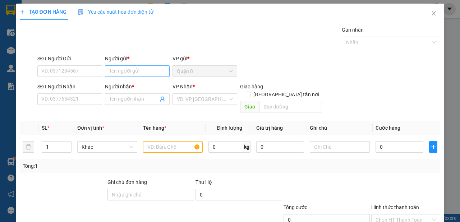
click at [140, 66] on div "Người gửi * Tên người gửi" at bounding box center [137, 67] width 65 height 25
click at [138, 67] on input "Người gửi *" at bounding box center [137, 71] width 65 height 12
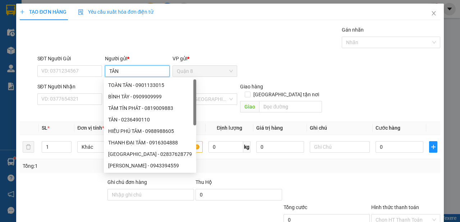
type input "TÂN"
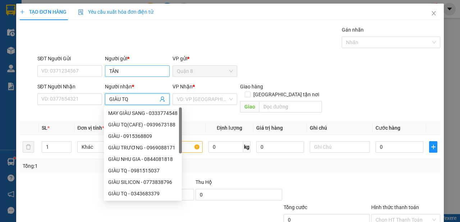
type input "GIÀU TQ"
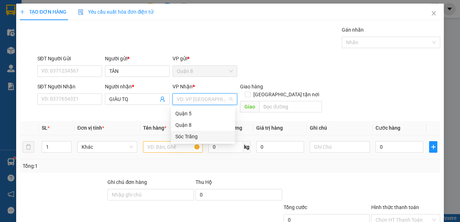
click at [182, 140] on div "Sóc Trăng" at bounding box center [203, 137] width 64 height 12
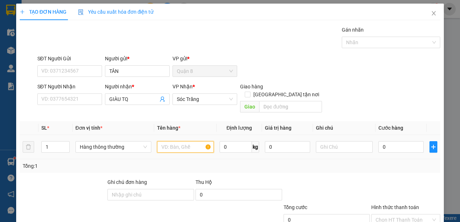
click at [170, 141] on input "text" at bounding box center [185, 147] width 57 height 12
type input "CAFE"
type input "30"
type input "1"
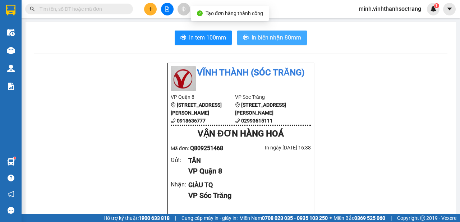
click at [282, 37] on span "In biên nhận 80mm" at bounding box center [277, 37] width 50 height 9
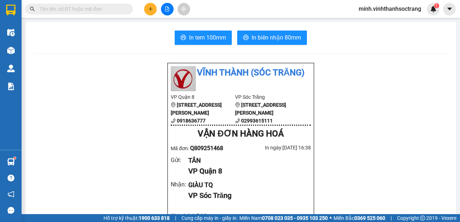
click at [460, 3] on div "minh.vinhthanhsoctrang 1" at bounding box center [406, 9] width 107 height 13
click at [151, 7] on icon "plus" at bounding box center [150, 8] width 5 height 5
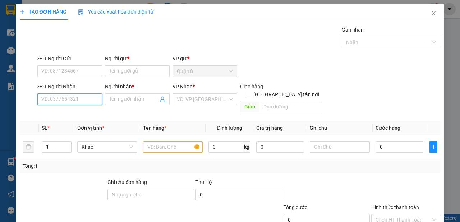
click at [76, 99] on input "SĐT Người Nhận" at bounding box center [69, 99] width 65 height 12
type input "0766852285"
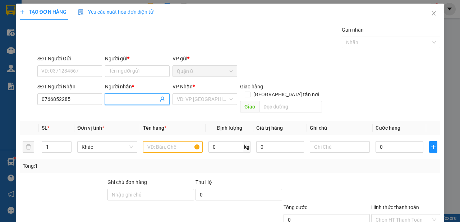
click at [120, 97] on input "Người nhận *" at bounding box center [133, 99] width 49 height 8
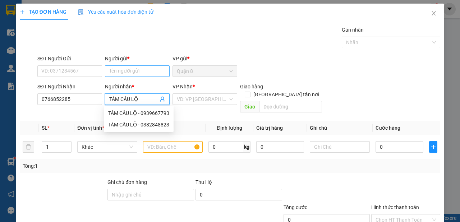
type input "TÁM CẦU LỘ"
click at [119, 67] on input "Người gửi *" at bounding box center [137, 71] width 65 height 12
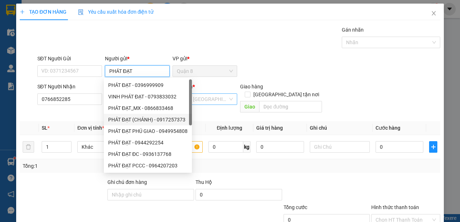
type input "PHÁT ĐẠT"
drag, startPoint x: 211, startPoint y: 101, endPoint x: 210, endPoint y: 105, distance: 4.5
click at [211, 104] on input "search" at bounding box center [202, 99] width 51 height 11
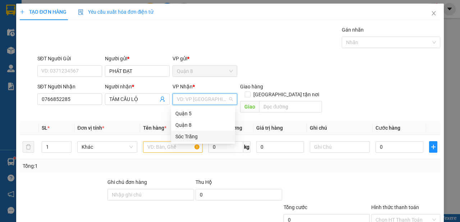
drag, startPoint x: 191, startPoint y: 137, endPoint x: 183, endPoint y: 149, distance: 13.8
click at [190, 137] on div "Sóc Trăng" at bounding box center [202, 137] width 55 height 8
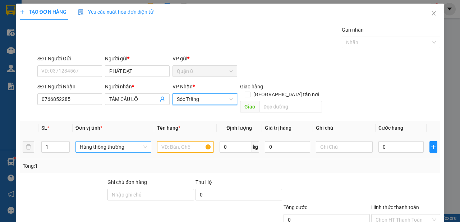
click at [125, 143] on span "Hàng thông thường" at bounding box center [113, 147] width 67 height 11
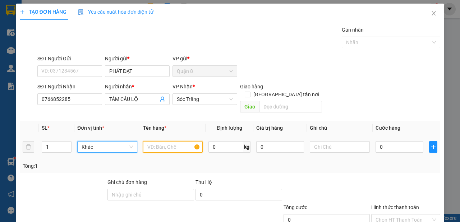
click at [166, 141] on input "text" at bounding box center [173, 147] width 60 height 12
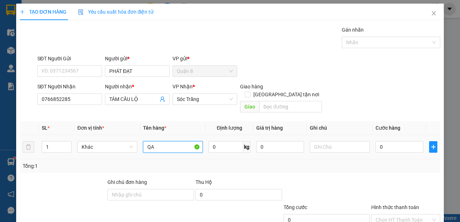
type input "QA"
type input "45"
type input "1"
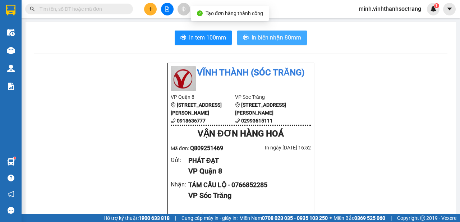
click at [265, 37] on span "In biên nhận 80mm" at bounding box center [277, 37] width 50 height 9
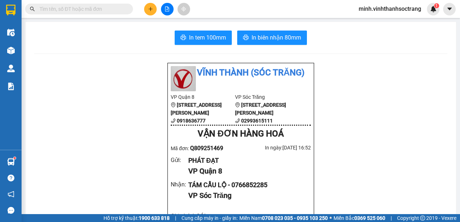
click at [150, 7] on icon "plus" at bounding box center [150, 8] width 5 height 5
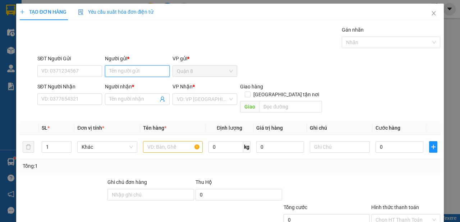
click at [141, 70] on input "Người gửi *" at bounding box center [137, 71] width 65 height 12
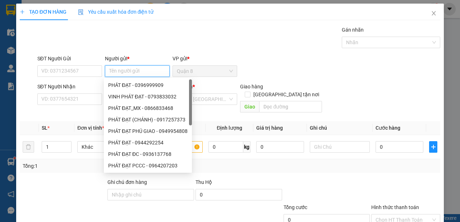
type input "D"
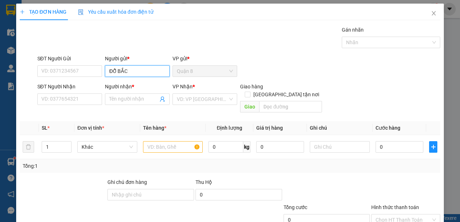
type input "ĐỖ BẮC"
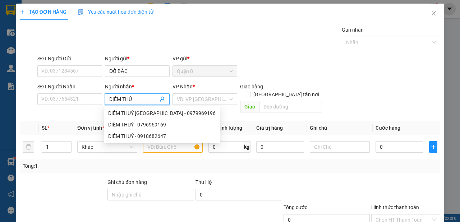
type input "DIỄM THÚY"
drag, startPoint x: 157, startPoint y: 138, endPoint x: 163, endPoint y: 137, distance: 5.9
click at [158, 138] on div "DIỄM THÚY [GEOGRAPHIC_DATA] - 0796969196" at bounding box center [161, 136] width 107 height 8
type input "0796969196"
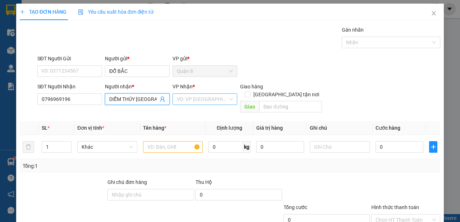
type input "DIỄM THÚY [GEOGRAPHIC_DATA]"
click at [194, 99] on input "search" at bounding box center [202, 99] width 51 height 11
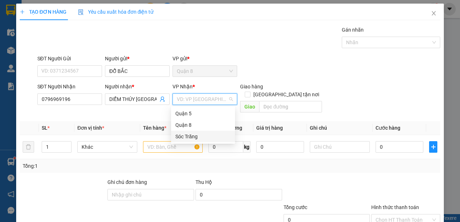
click at [190, 138] on div "Sóc Trăng" at bounding box center [202, 137] width 55 height 8
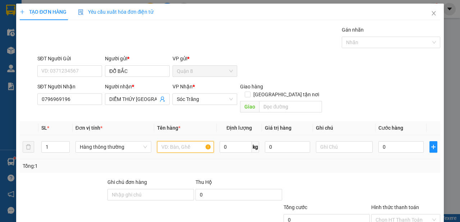
click at [171, 142] on input "text" at bounding box center [185, 147] width 57 height 12
type input "QA"
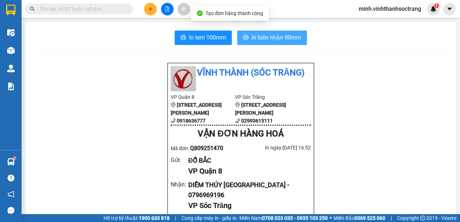
click at [258, 35] on span "In biên nhận 80mm" at bounding box center [277, 37] width 50 height 9
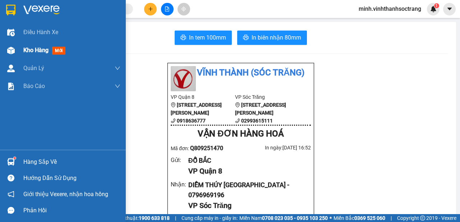
click at [31, 52] on span "Kho hàng" at bounding box center [35, 50] width 25 height 7
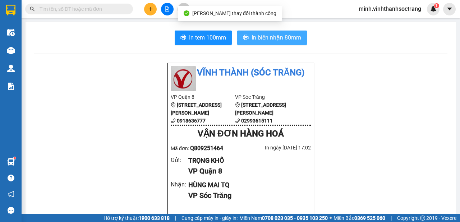
click at [278, 36] on span "In biên nhận 80mm" at bounding box center [277, 37] width 50 height 9
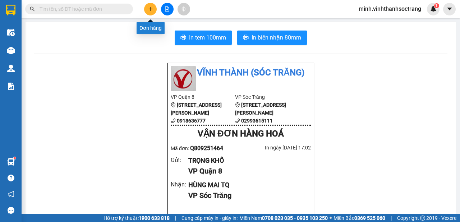
click at [151, 9] on icon "plus" at bounding box center [150, 8] width 5 height 5
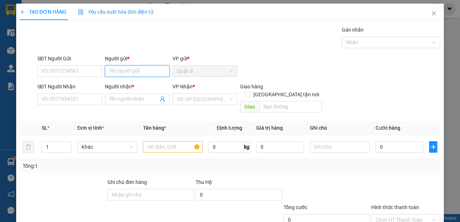
click at [148, 72] on input "Người gửi *" at bounding box center [137, 71] width 65 height 12
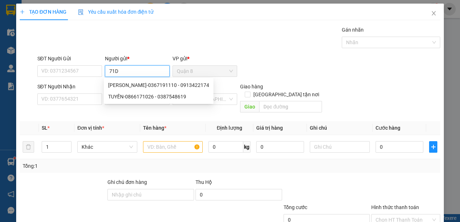
type input "71D"
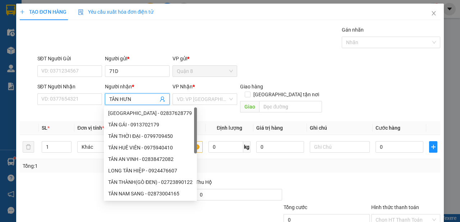
type input "TÂN HƯNG"
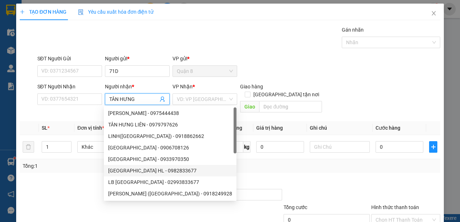
click at [151, 170] on div "[GEOGRAPHIC_DATA] HL - 0982833677" at bounding box center [170, 171] width 124 height 8
type input "0982833677"
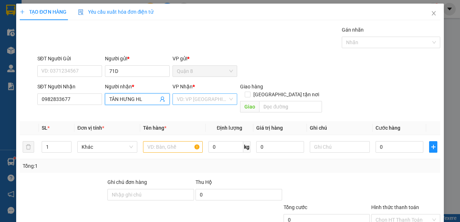
type input "TÂN HƯNG HL"
click at [195, 96] on input "search" at bounding box center [202, 99] width 51 height 11
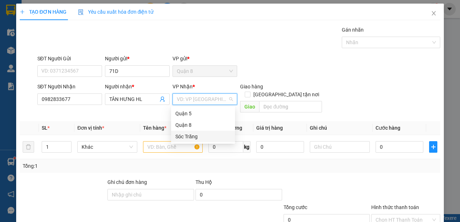
click at [182, 139] on div "Sóc Trăng" at bounding box center [202, 137] width 55 height 8
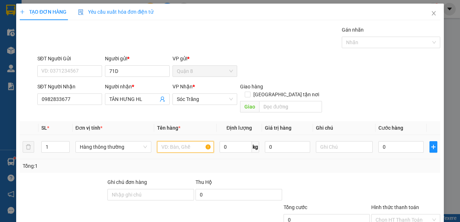
click at [165, 143] on input "text" at bounding box center [185, 147] width 57 height 12
type input "HỘP BÁNH"
type input "10"
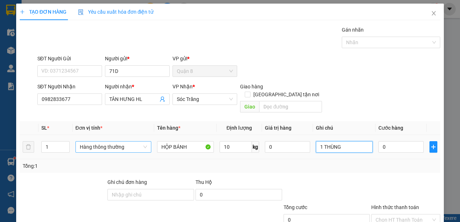
click at [134, 142] on span "Hàng thông thường" at bounding box center [113, 147] width 67 height 11
type input "1 THÙNG"
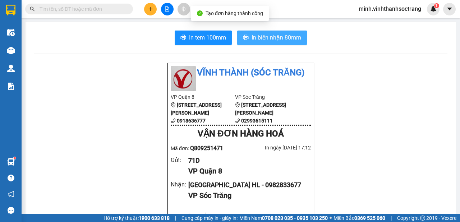
click at [265, 40] on span "In biên nhận 80mm" at bounding box center [277, 37] width 50 height 9
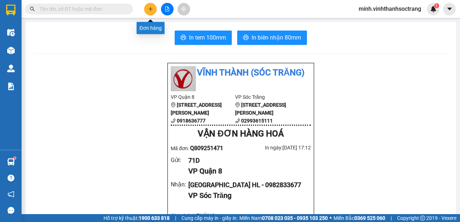
click at [147, 10] on button at bounding box center [150, 9] width 13 height 13
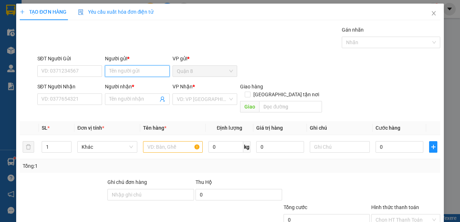
click at [133, 69] on input "Người gửi *" at bounding box center [137, 71] width 65 height 12
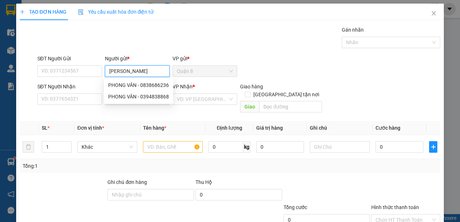
type input "[PERSON_NAME]"
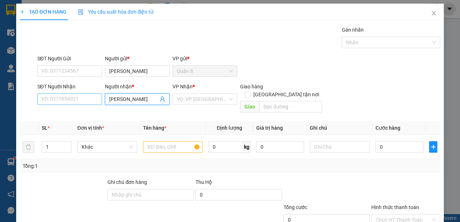
type input "[PERSON_NAME]"
click at [61, 102] on input "SĐT Người Nhận" at bounding box center [69, 99] width 65 height 12
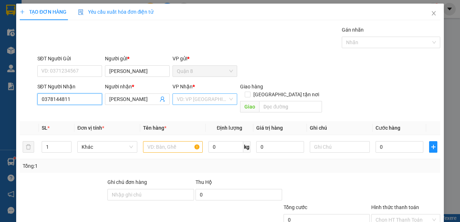
type input "0378144811"
click at [190, 95] on input "search" at bounding box center [202, 99] width 51 height 11
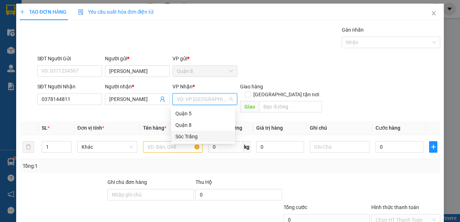
click at [180, 135] on div "Sóc Trăng" at bounding box center [202, 137] width 55 height 8
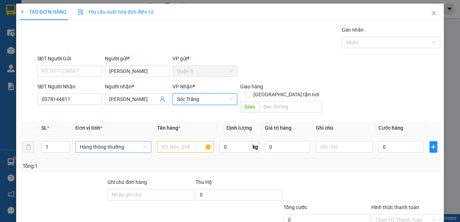
drag, startPoint x: 147, startPoint y: 137, endPoint x: 142, endPoint y: 138, distance: 4.3
click at [146, 141] on div "Hàng thông thường" at bounding box center [113, 147] width 76 height 12
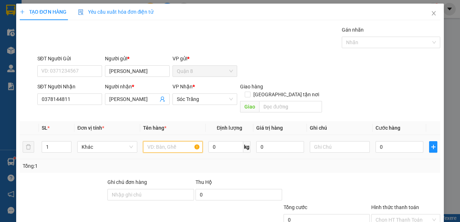
drag, startPoint x: 160, startPoint y: 138, endPoint x: 161, endPoint y: 144, distance: 5.9
click at [160, 141] on input "text" at bounding box center [173, 147] width 60 height 12
type input "GIẤY TỜ"
type input "1"
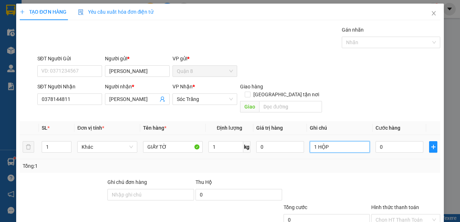
type input "1 HỘP"
type input "2"
type input "20"
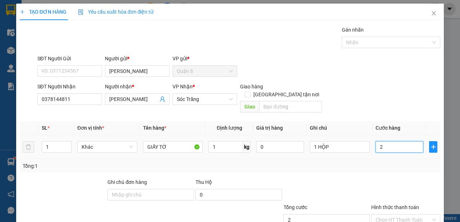
type input "20"
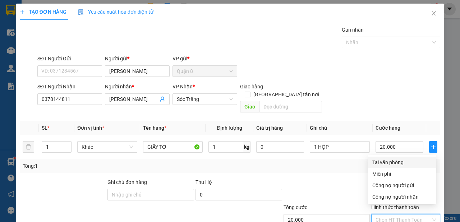
click at [400, 215] on input "Hình thức thanh toán" at bounding box center [403, 220] width 55 height 11
click at [392, 159] on div "Tại văn phòng" at bounding box center [402, 163] width 60 height 8
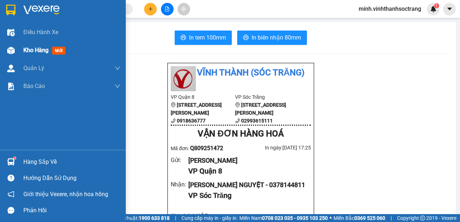
click at [36, 52] on span "Kho hàng" at bounding box center [35, 50] width 25 height 7
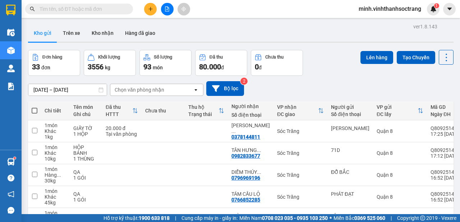
click at [144, 14] on div at bounding box center [167, 9] width 54 height 13
click at [151, 12] on button at bounding box center [150, 9] width 13 height 13
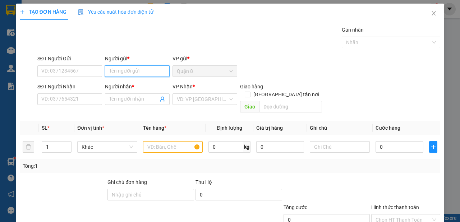
click at [132, 69] on input "Người gửi *" at bounding box center [137, 71] width 65 height 12
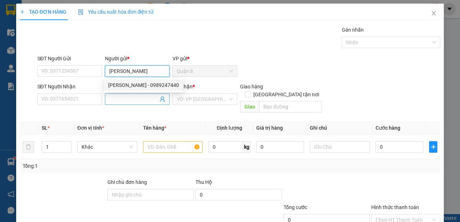
type input "[PERSON_NAME]"
click at [124, 102] on input "Người nhận *" at bounding box center [133, 99] width 49 height 8
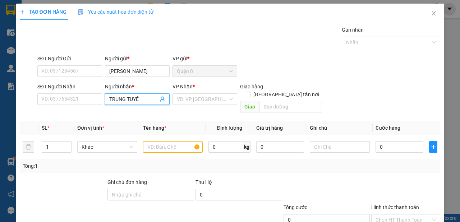
type input "TRUNG TUYỀN"
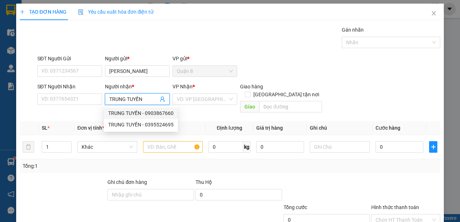
click at [136, 116] on div "TRUNG TUYỀN - 0903867660" at bounding box center [140, 113] width 65 height 8
type input "0903867660"
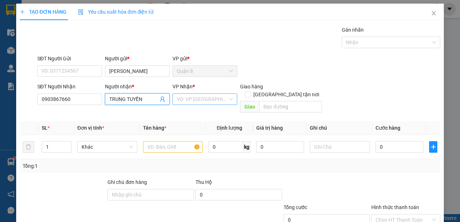
type input "TRUNG TUYỀN"
drag, startPoint x: 194, startPoint y: 99, endPoint x: 194, endPoint y: 105, distance: 6.1
click at [195, 99] on input "search" at bounding box center [202, 99] width 51 height 11
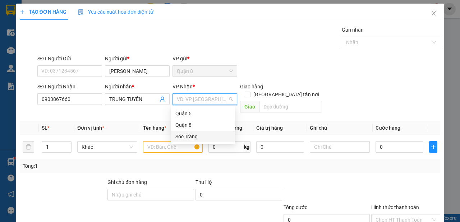
drag, startPoint x: 193, startPoint y: 137, endPoint x: 183, endPoint y: 154, distance: 20.1
click at [193, 137] on div "Sóc Trăng" at bounding box center [202, 137] width 55 height 8
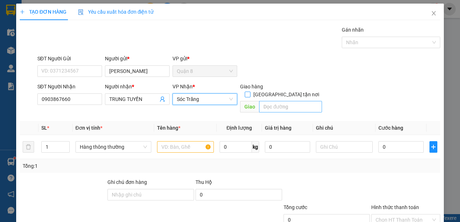
drag, startPoint x: 285, startPoint y: 88, endPoint x: 283, endPoint y: 96, distance: 8.5
click at [251, 92] on span at bounding box center [248, 95] width 6 height 6
click at [250, 92] on input "[GEOGRAPHIC_DATA] tận nơi" at bounding box center [247, 94] width 5 height 5
checkbox input "true"
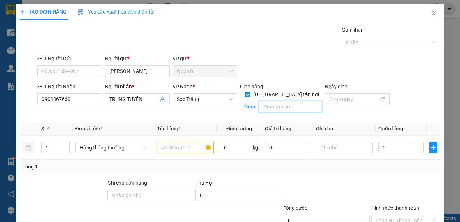
click at [280, 101] on input "text" at bounding box center [290, 107] width 63 height 12
type input "14"
type input "2"
click at [64, 145] on icon "up" at bounding box center [65, 146] width 3 height 3
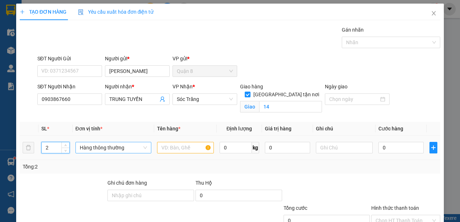
click at [91, 148] on span "Hàng thông thường" at bounding box center [113, 147] width 67 height 11
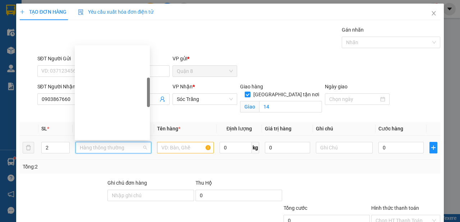
type input "M"
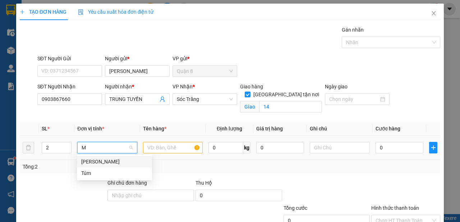
click at [94, 161] on div "[PERSON_NAME]" at bounding box center [114, 162] width 67 height 8
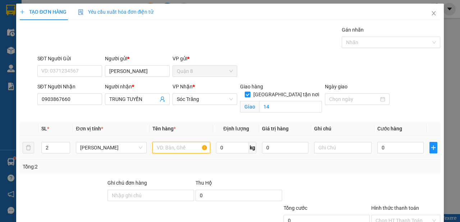
click at [152, 151] on input "text" at bounding box center [181, 148] width 58 height 12
type input "QA"
click at [224, 151] on input "0" at bounding box center [232, 148] width 33 height 12
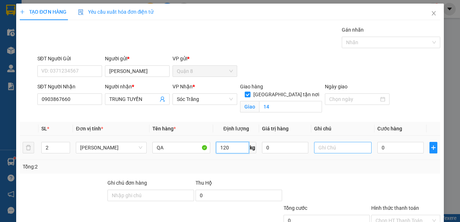
type input "120"
click at [340, 152] on input "text" at bounding box center [343, 148] width 58 height 12
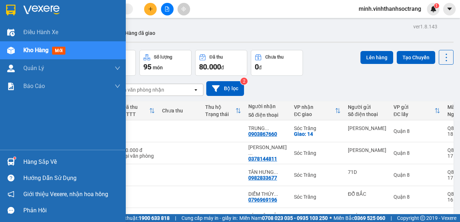
drag, startPoint x: 31, startPoint y: 52, endPoint x: 25, endPoint y: 56, distance: 7.3
click at [31, 52] on span "Kho hàng" at bounding box center [35, 50] width 25 height 7
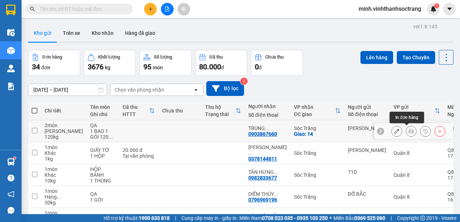
click at [409, 131] on icon at bounding box center [411, 131] width 5 height 5
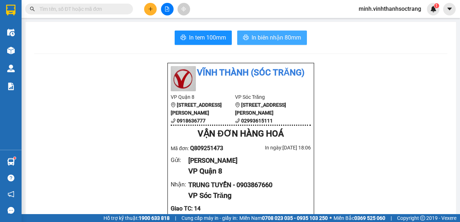
click at [289, 42] on span "In biên nhận 80mm" at bounding box center [277, 37] width 50 height 9
